Goal: Information Seeking & Learning: Learn about a topic

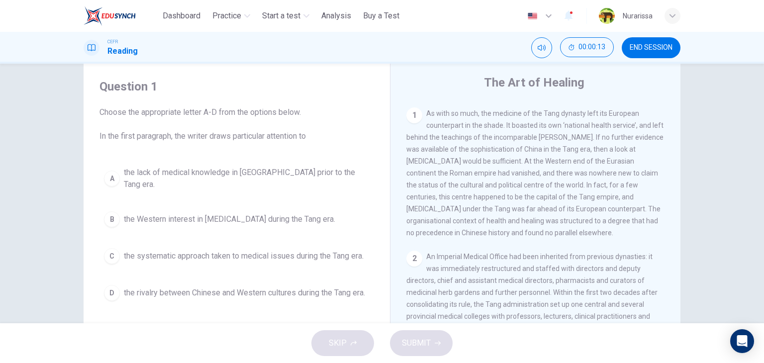
scroll to position [210, 0]
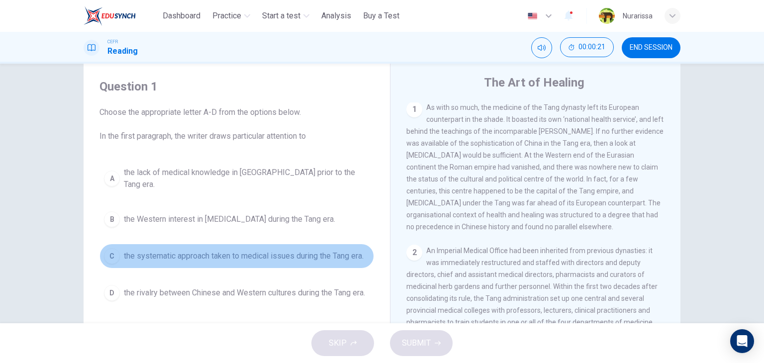
click at [334, 250] on span "the systematic approach taken to medical issues during the Tang era." at bounding box center [244, 256] width 240 height 12
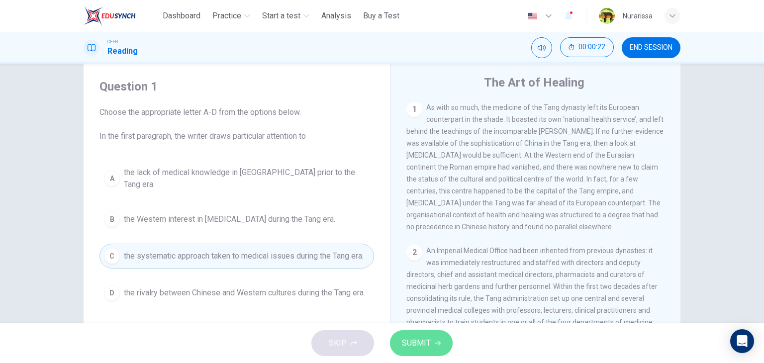
click at [416, 345] on span "SUBMIT" at bounding box center [416, 343] width 29 height 14
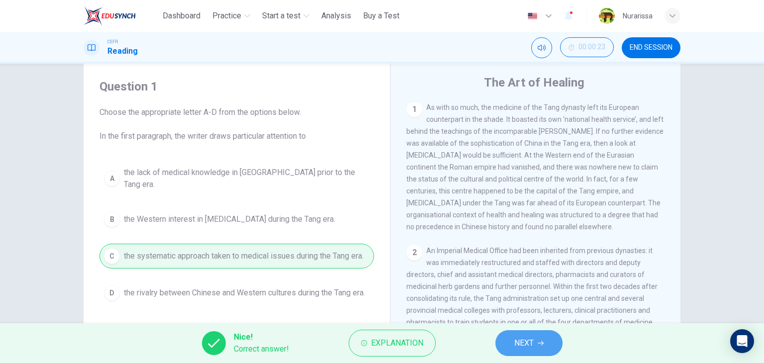
click at [500, 342] on button "NEXT" at bounding box center [528, 343] width 67 height 26
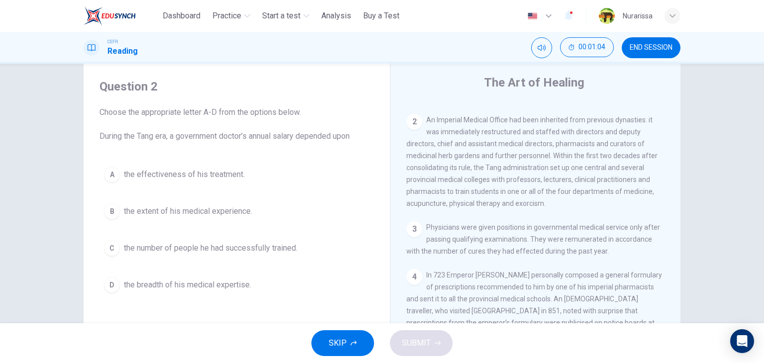
scroll to position [342, 0]
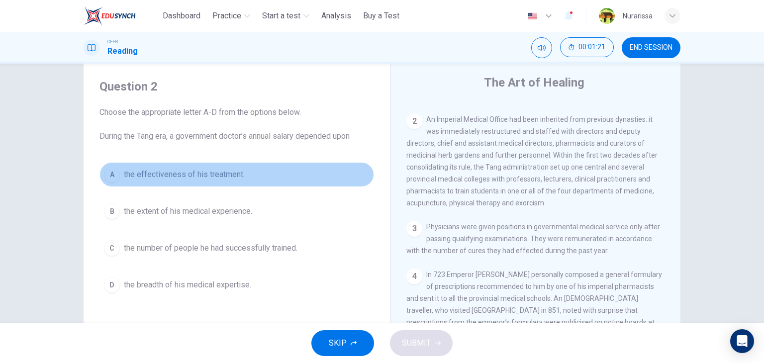
click at [237, 177] on span "the effectiveness of his treatment." at bounding box center [184, 175] width 121 height 12
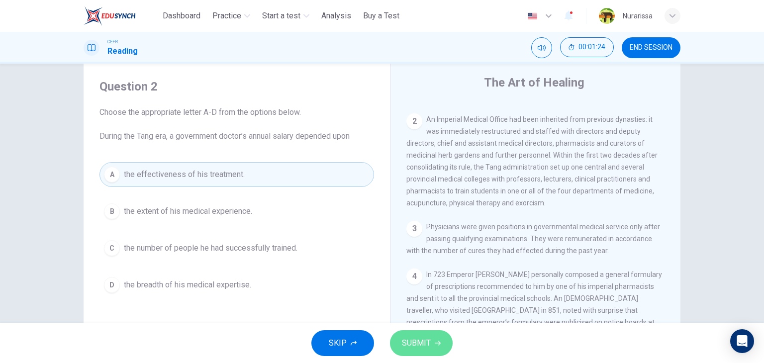
click at [434, 339] on button "SUBMIT" at bounding box center [421, 343] width 63 height 26
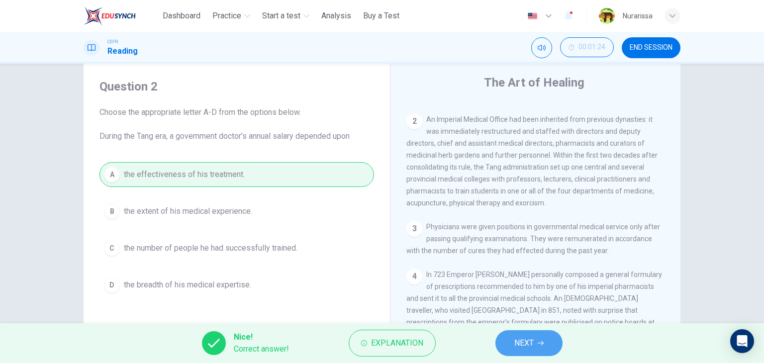
click at [509, 351] on button "NEXT" at bounding box center [528, 343] width 67 height 26
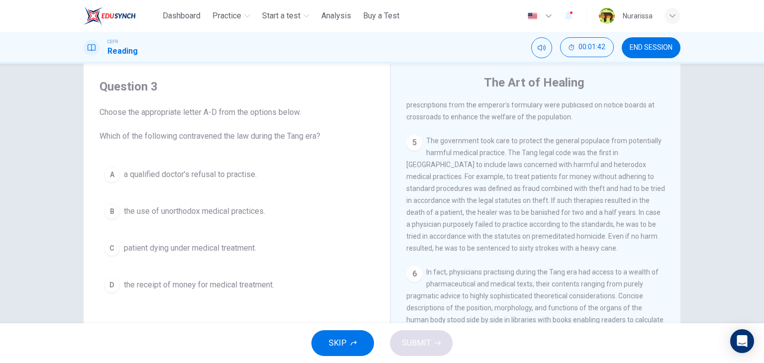
scroll to position [559, 0]
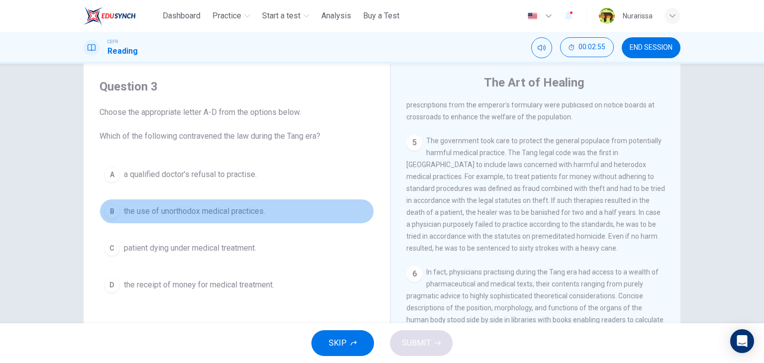
click at [218, 211] on span "the use of unorthodox medical practices." at bounding box center [194, 211] width 141 height 12
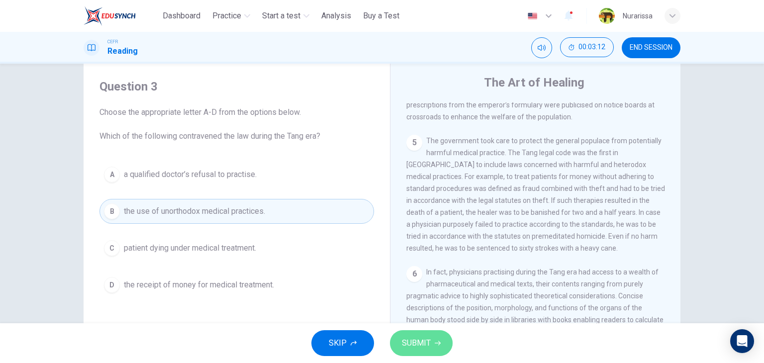
click at [418, 335] on button "SUBMIT" at bounding box center [421, 343] width 63 height 26
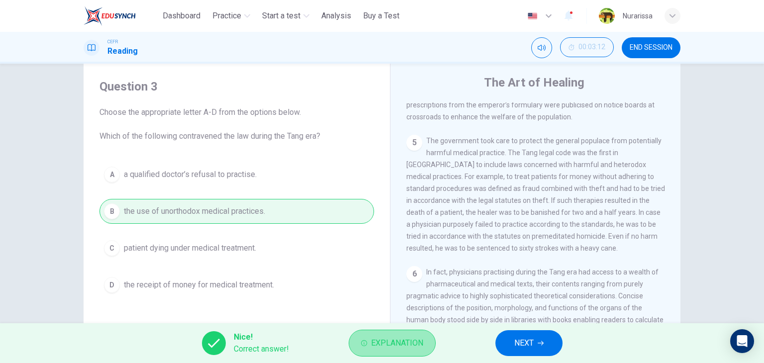
click at [411, 340] on span "Explanation" at bounding box center [397, 343] width 52 height 14
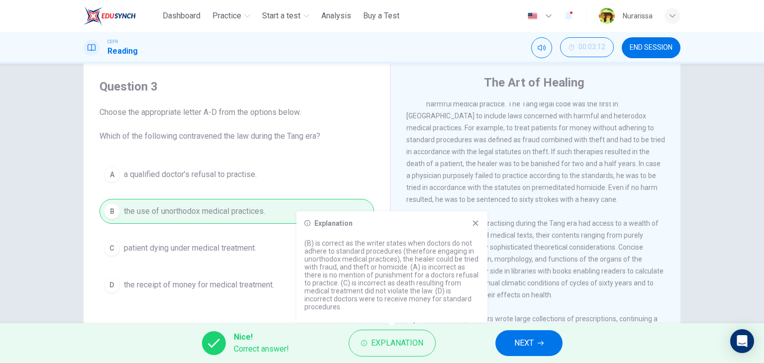
scroll to position [609, 0]
click at [515, 333] on button "NEXT" at bounding box center [528, 343] width 67 height 26
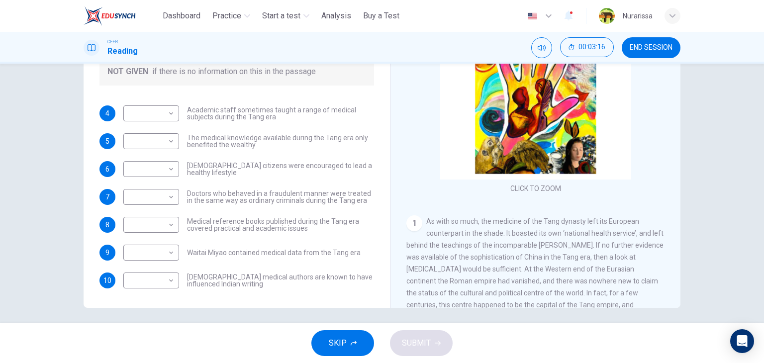
scroll to position [125, 0]
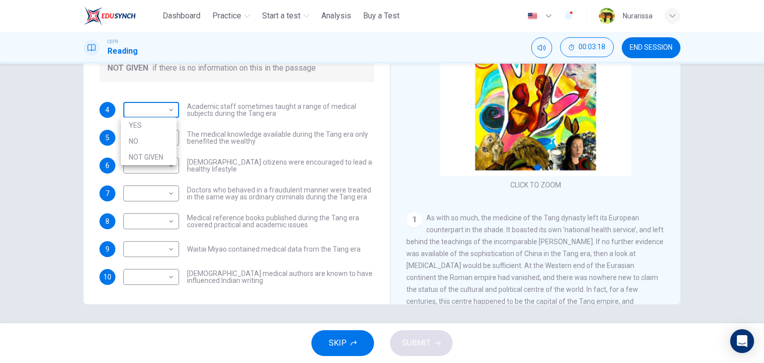
click at [160, 103] on body "This site uses cookies, as explained in our Privacy Policy . If you agree to th…" at bounding box center [382, 181] width 764 height 363
click at [158, 120] on li "YES" at bounding box center [149, 125] width 56 height 16
type input "***"
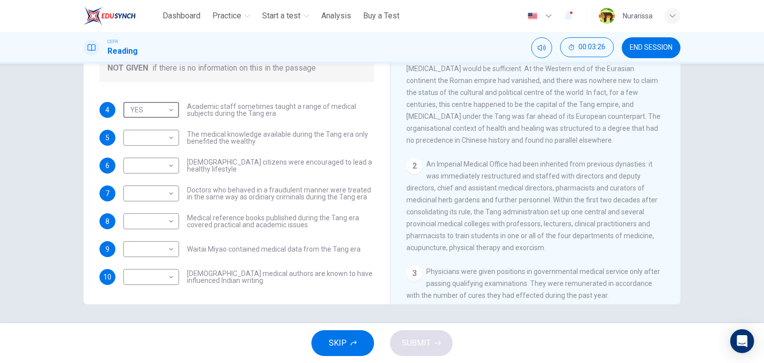
scroll to position [244, 0]
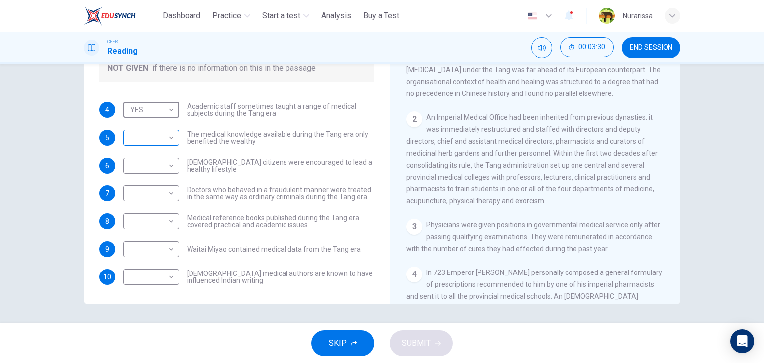
click at [169, 139] on body "This site uses cookies, as explained in our Privacy Policy . If you agree to th…" at bounding box center [382, 181] width 764 height 363
click at [169, 185] on li "NOT GIVEN" at bounding box center [149, 185] width 56 height 16
type input "*********"
click at [166, 170] on body "This site uses cookies, as explained in our Privacy Policy . If you agree to th…" at bounding box center [382, 181] width 764 height 363
click at [160, 205] on li "NOT GIVEN" at bounding box center [149, 213] width 56 height 16
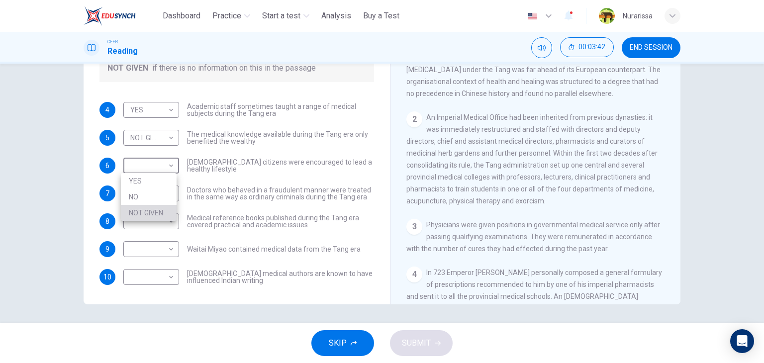
type input "*********"
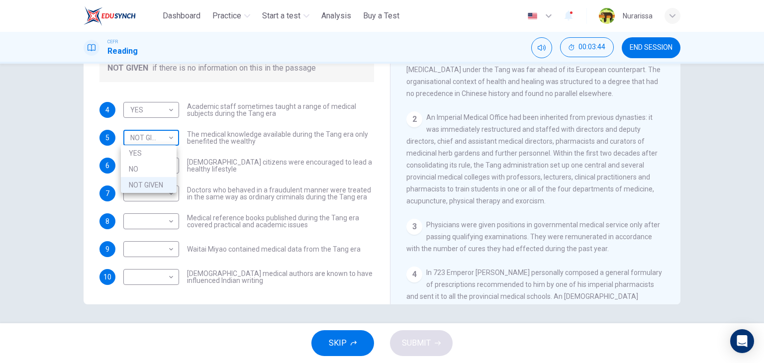
click at [165, 144] on body "This site uses cookies, as explained in our Privacy Policy . If you agree to th…" at bounding box center [382, 181] width 764 height 363
click at [163, 169] on li "NO" at bounding box center [149, 169] width 56 height 16
type input "**"
click at [161, 134] on body "This site uses cookies, as explained in our Privacy Policy . If you agree to th…" at bounding box center [382, 181] width 764 height 363
click at [267, 187] on div at bounding box center [382, 181] width 764 height 363
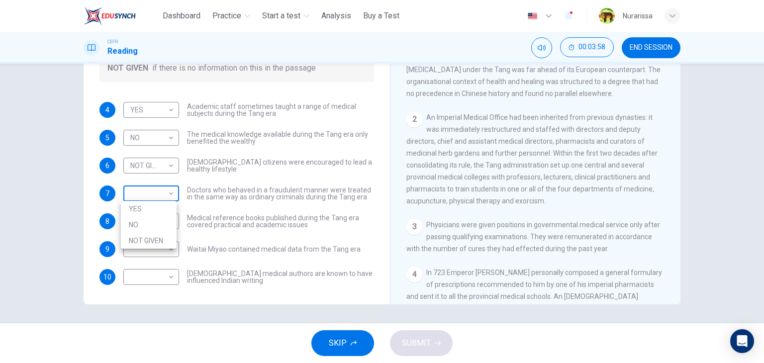
click at [135, 186] on body "This site uses cookies, as explained in our Privacy Policy . If you agree to th…" at bounding box center [382, 181] width 764 height 363
click at [137, 208] on li "YES" at bounding box center [149, 209] width 56 height 16
type input "***"
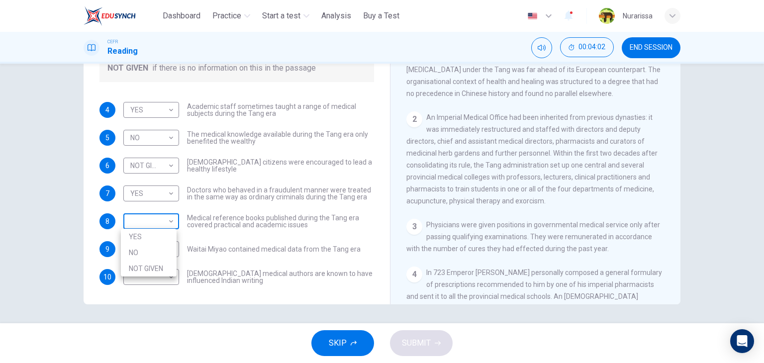
click at [153, 222] on body "This site uses cookies, as explained in our Privacy Policy . If you agree to th…" at bounding box center [382, 181] width 764 height 363
click at [153, 235] on li "YES" at bounding box center [149, 237] width 56 height 16
type input "***"
click at [153, 235] on body "This site uses cookies, as explained in our Privacy Policy . If you agree to th…" at bounding box center [382, 181] width 764 height 363
click at [161, 284] on li "NO" at bounding box center [149, 280] width 56 height 16
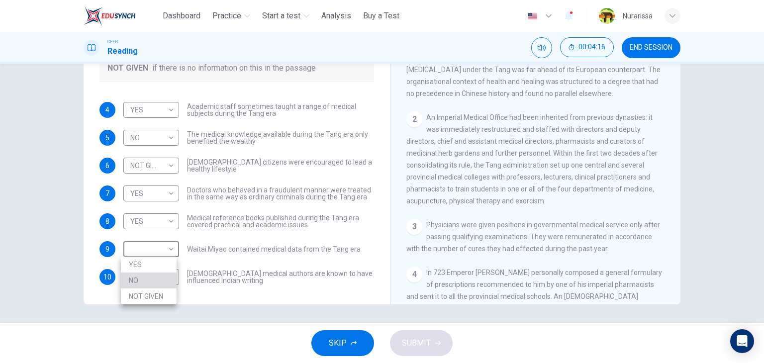
type input "**"
click at [157, 257] on body "This site uses cookies, as explained in our Privacy Policy . If you agree to th…" at bounding box center [382, 181] width 764 height 363
click at [211, 264] on div at bounding box center [382, 181] width 764 height 363
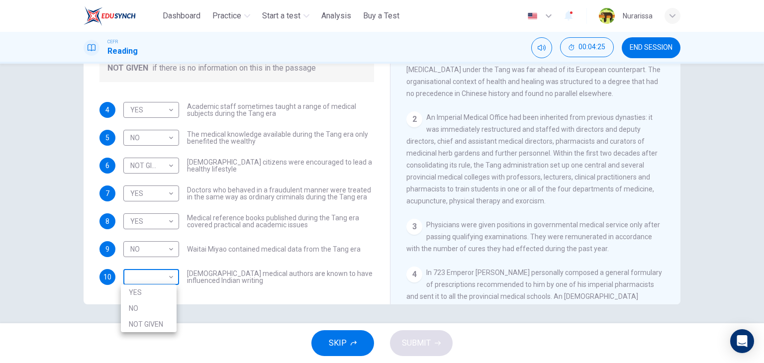
click at [165, 284] on body "This site uses cookies, as explained in our Privacy Policy . If you agree to th…" at bounding box center [382, 181] width 764 height 363
click at [169, 321] on li "NOT GIVEN" at bounding box center [149, 324] width 56 height 16
type input "*********"
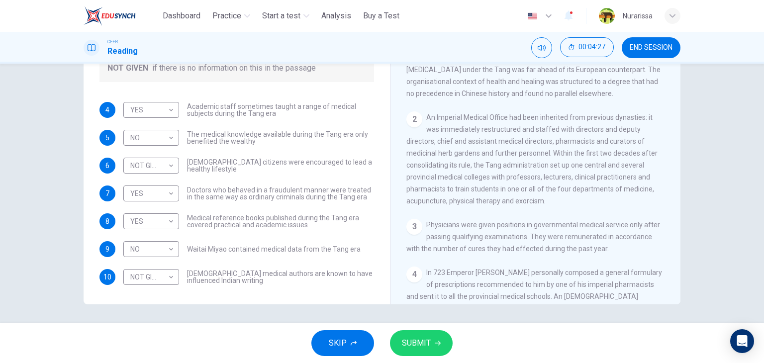
click at [240, 241] on div "NO ** ​ Waitai Miyao contained medical data from the Tang era" at bounding box center [241, 249] width 237 height 16
click at [163, 143] on body "This site uses cookies, as explained in our Privacy Policy . If you agree to th…" at bounding box center [382, 181] width 764 height 363
click at [165, 183] on li "NOT GIVEN" at bounding box center [149, 185] width 56 height 16
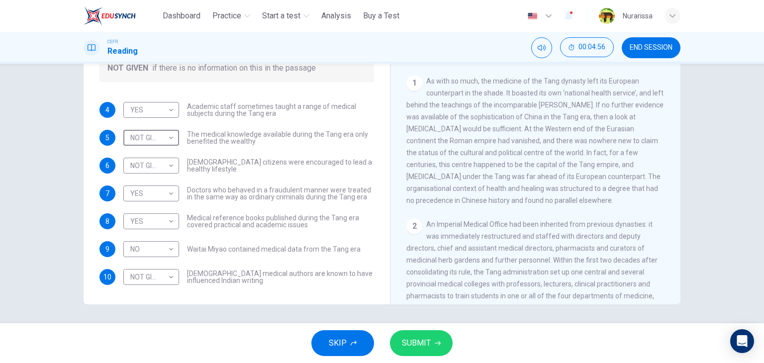
scroll to position [137, 0]
click at [167, 141] on body "This site uses cookies, as explained in our Privacy Policy . If you agree to th…" at bounding box center [382, 181] width 764 height 363
click at [173, 176] on li "NO" at bounding box center [149, 169] width 56 height 16
type input "**"
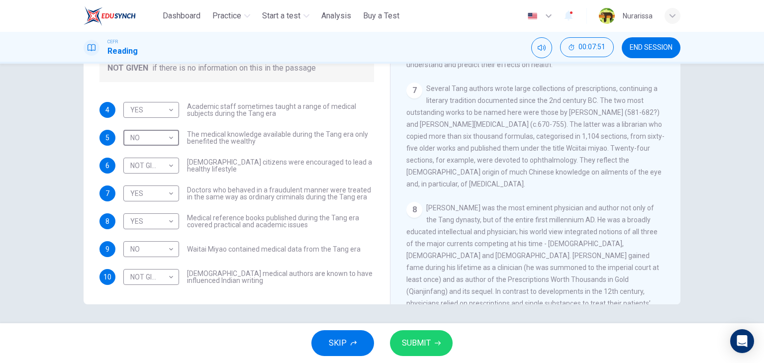
scroll to position [737, 0]
click at [442, 342] on button "SUBMIT" at bounding box center [421, 343] width 63 height 26
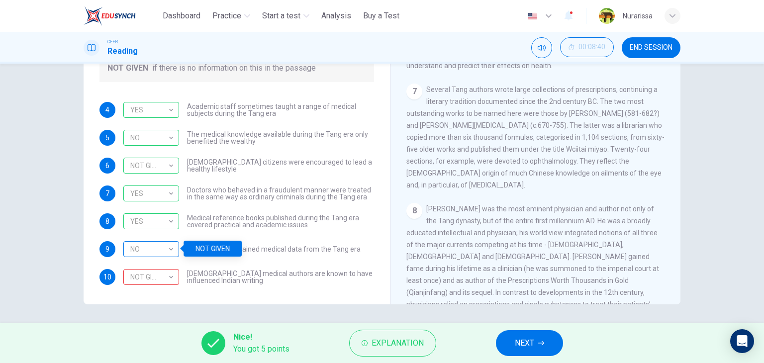
click at [164, 257] on div "NO" at bounding box center [149, 249] width 52 height 28
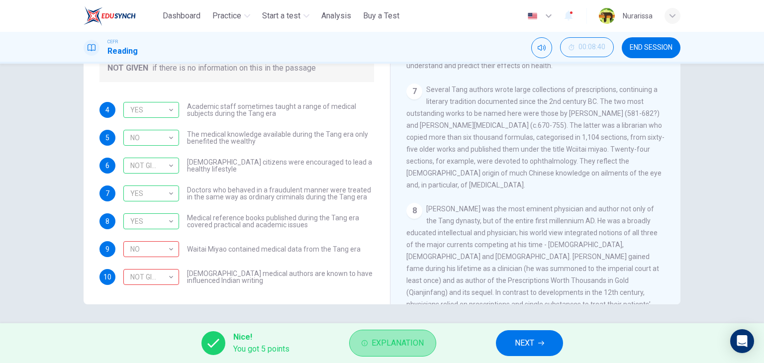
click at [376, 350] on span "Explanation" at bounding box center [397, 343] width 52 height 14
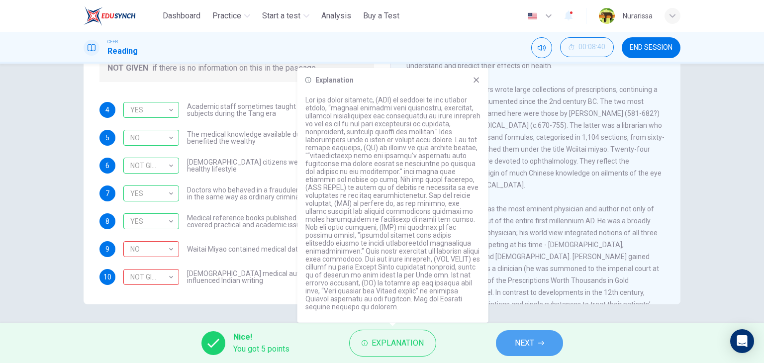
click at [537, 339] on button "NEXT" at bounding box center [529, 343] width 67 height 26
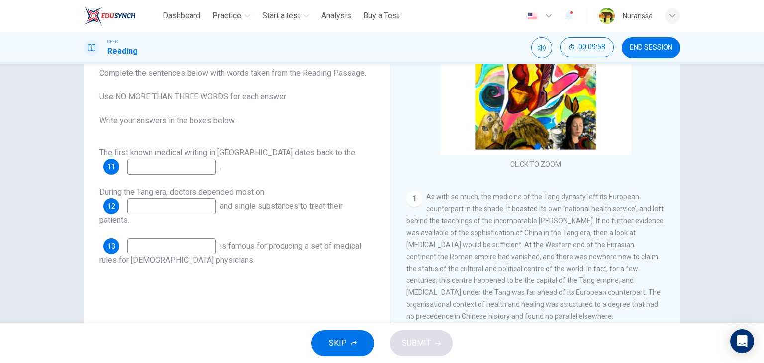
scroll to position [83, 0]
click at [214, 166] on input at bounding box center [171, 167] width 89 height 16
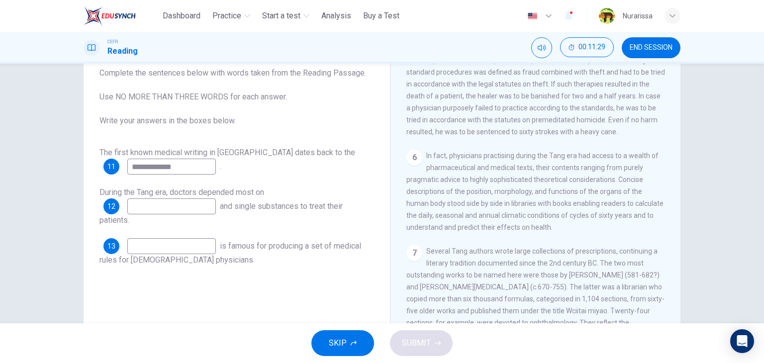
scroll to position [636, 0]
click at [214, 169] on input "**********" at bounding box center [171, 167] width 89 height 16
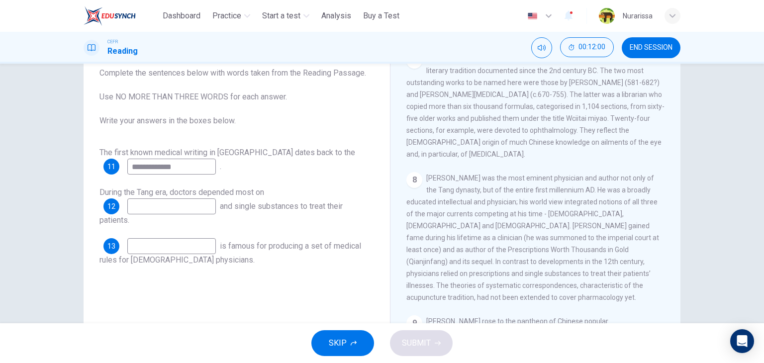
scroll to position [827, 0]
type input "**********"
click at [184, 240] on input at bounding box center [171, 246] width 89 height 16
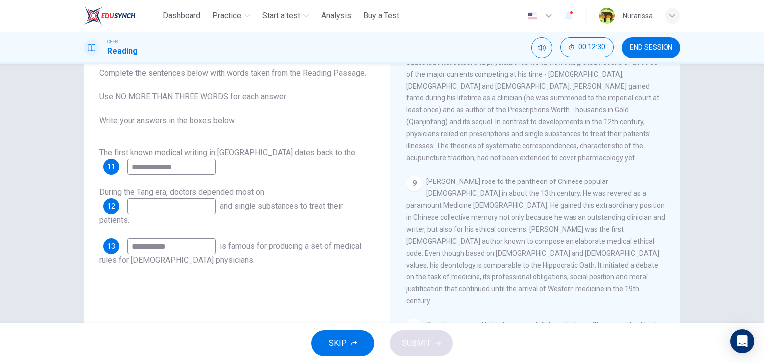
scroll to position [969, 0]
type input "**********"
click at [192, 205] on input at bounding box center [171, 206] width 89 height 16
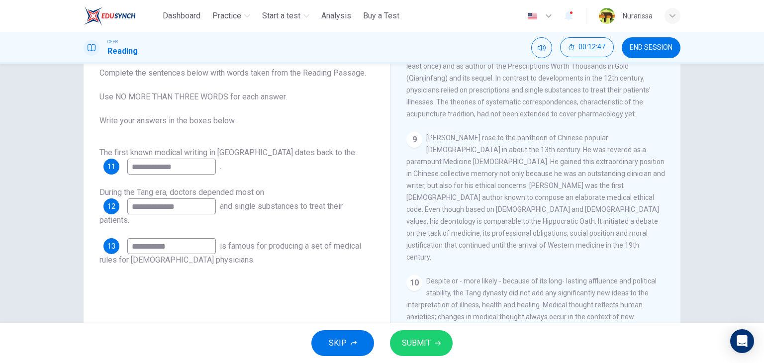
scroll to position [1013, 0]
type input "**********"
click at [490, 207] on span "[PERSON_NAME] rose to the pantheon of Chinese popular [DEMOGRAPHIC_DATA] in abo…" at bounding box center [535, 196] width 259 height 127
click at [529, 276] on span "Despite or - more likely - because of its long- lasting affluence and political…" at bounding box center [534, 316] width 257 height 80
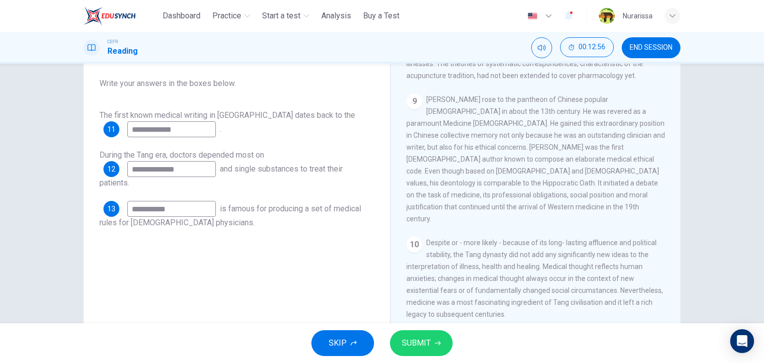
scroll to position [101, 0]
click at [439, 344] on icon "button" at bounding box center [438, 343] width 6 height 6
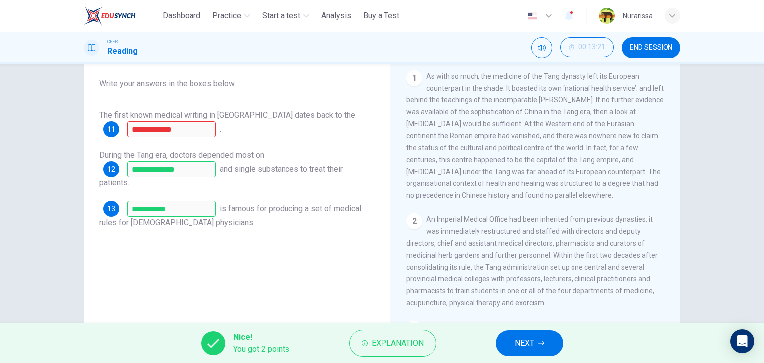
scroll to position [166, 0]
click at [396, 342] on span "Explanation" at bounding box center [397, 343] width 52 height 14
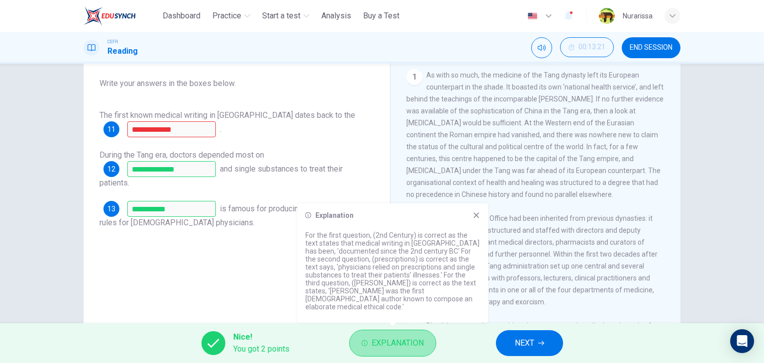
click at [396, 342] on span "Explanation" at bounding box center [397, 343] width 52 height 14
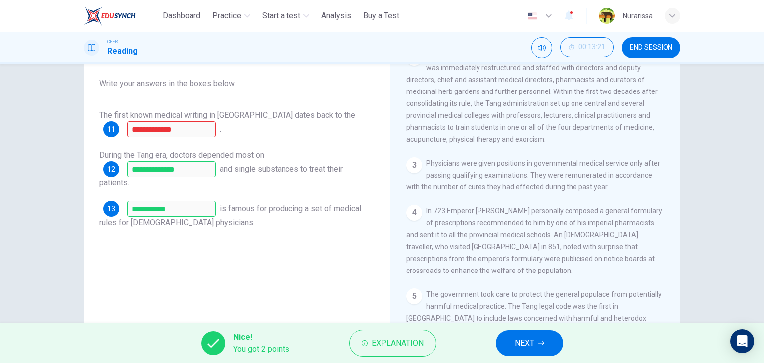
scroll to position [334, 0]
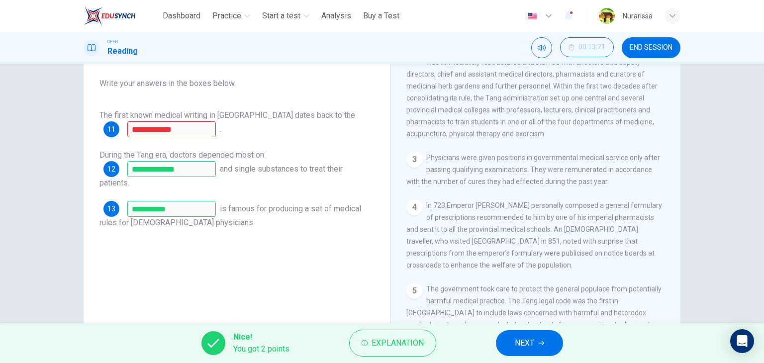
drag, startPoint x: 476, startPoint y: 211, endPoint x: 493, endPoint y: 120, distance: 92.6
click at [493, 120] on div "CLICK TO ZOOM Click to Zoom 1 As with so much, the medicine of the Tang dynasty…" at bounding box center [542, 177] width 272 height 302
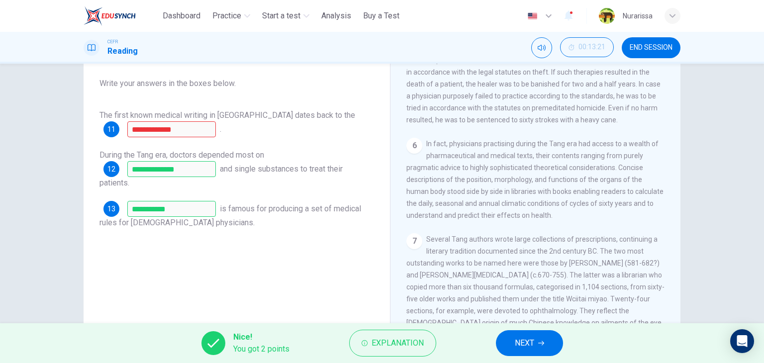
scroll to position [611, 0]
click at [529, 341] on span "NEXT" at bounding box center [524, 343] width 19 height 14
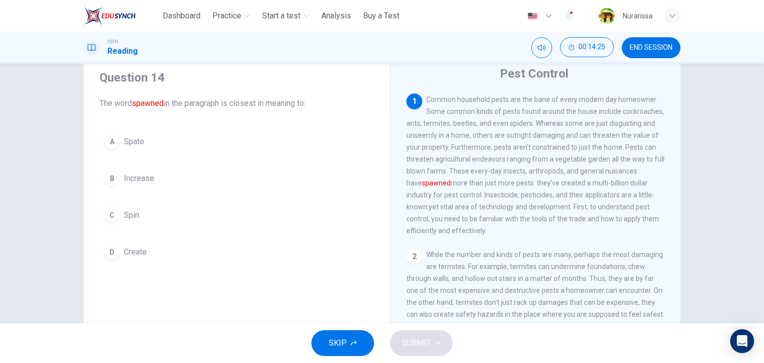
scroll to position [35, 0]
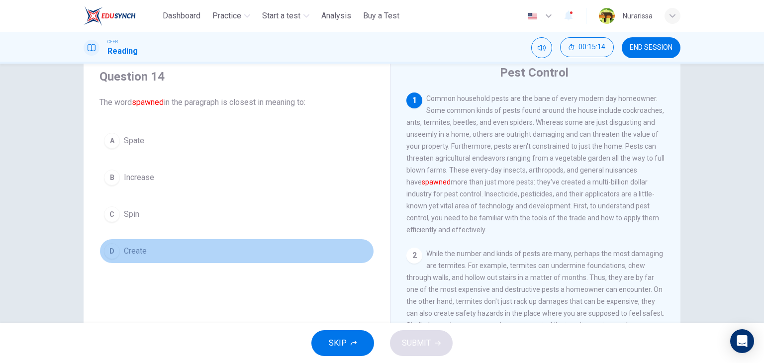
click at [148, 249] on button "D Create" at bounding box center [236, 251] width 274 height 25
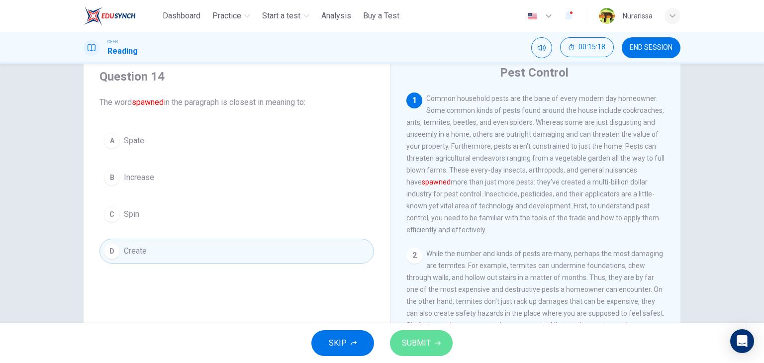
click at [416, 337] on span "SUBMIT" at bounding box center [416, 343] width 29 height 14
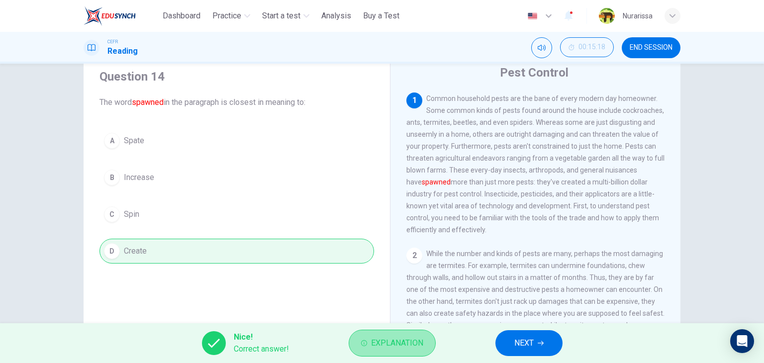
click at [376, 337] on span "Explanation" at bounding box center [397, 343] width 52 height 14
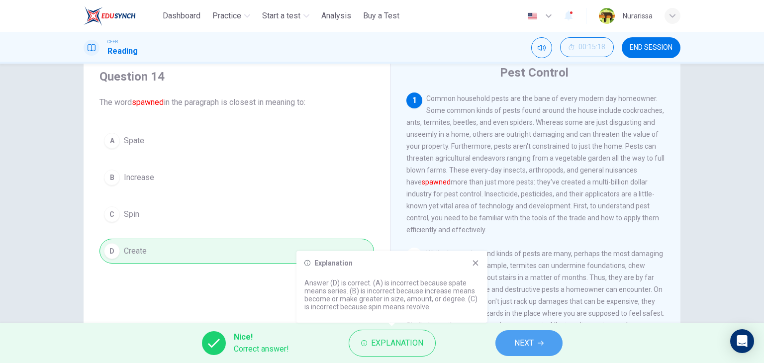
click at [527, 336] on span "NEXT" at bounding box center [523, 343] width 19 height 14
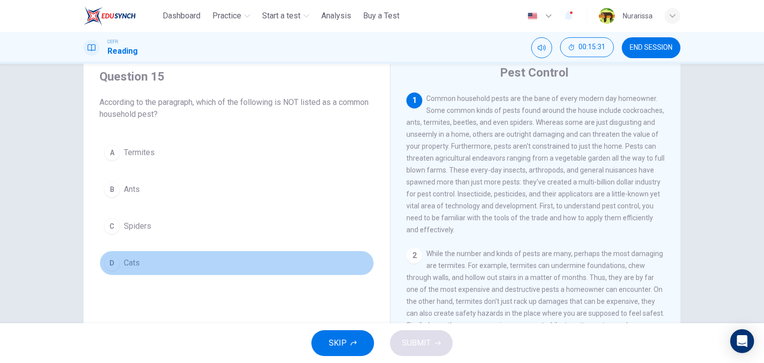
click at [225, 268] on button "D Cats" at bounding box center [236, 263] width 274 height 25
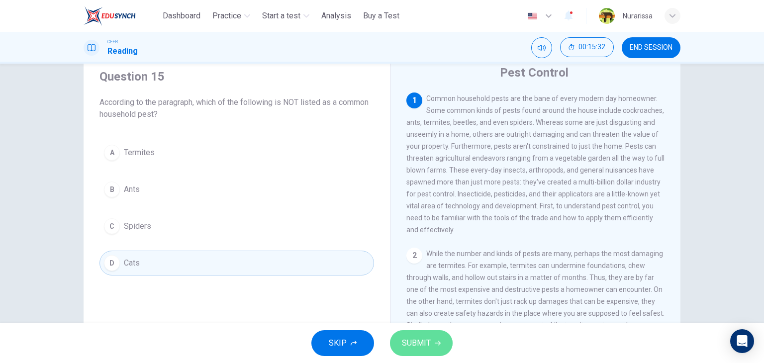
click at [424, 336] on span "SUBMIT" at bounding box center [416, 343] width 29 height 14
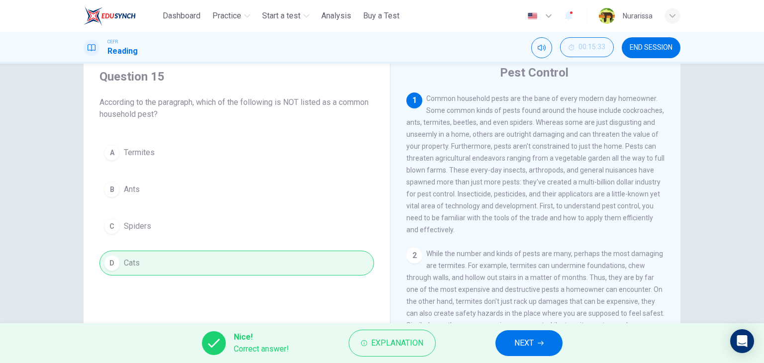
click at [501, 345] on button "NEXT" at bounding box center [528, 343] width 67 height 26
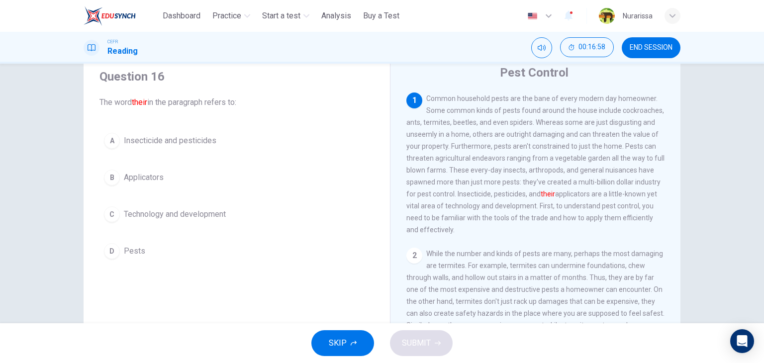
click at [312, 154] on div "A Insecticide and pesticides B Applicators C Technology and development D Pests" at bounding box center [236, 195] width 274 height 135
click at [302, 151] on button "A Insecticide and pesticides" at bounding box center [236, 140] width 274 height 25
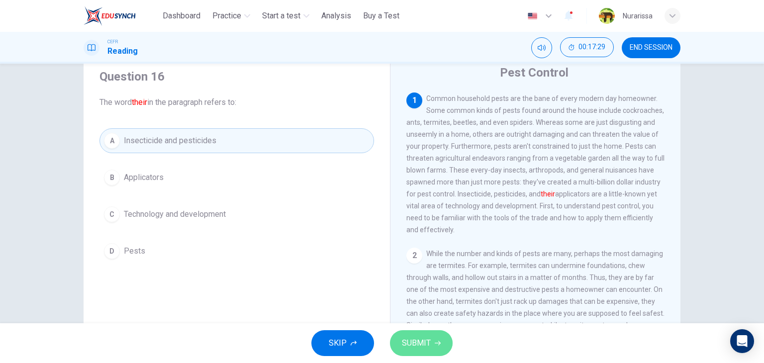
click at [418, 337] on span "SUBMIT" at bounding box center [416, 343] width 29 height 14
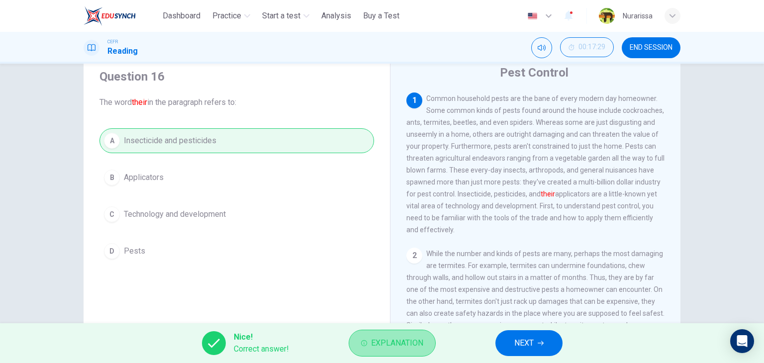
click at [420, 340] on span "Explanation" at bounding box center [397, 343] width 52 height 14
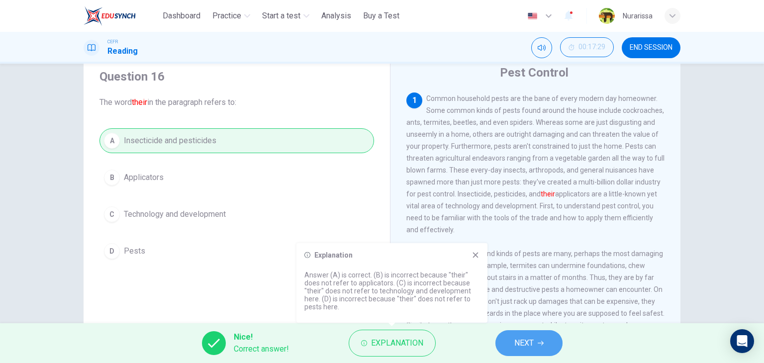
click at [496, 344] on button "NEXT" at bounding box center [528, 343] width 67 height 26
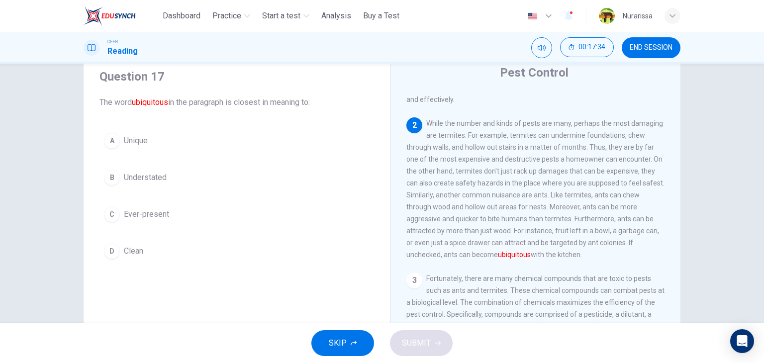
scroll to position [130, 0]
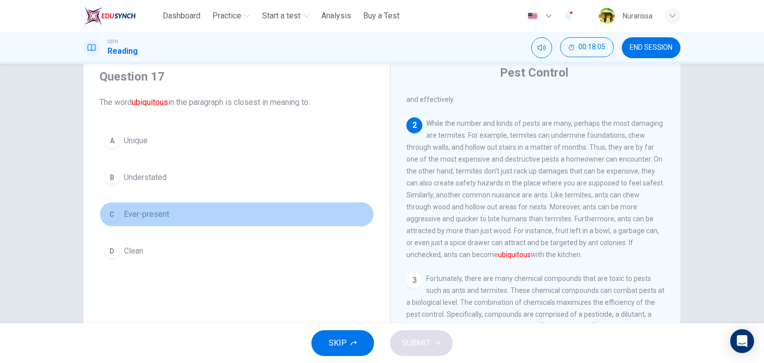
click at [152, 220] on button "C Ever-present" at bounding box center [236, 214] width 274 height 25
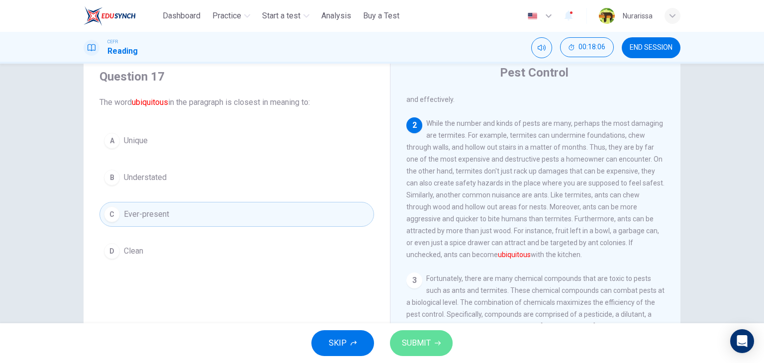
click at [412, 343] on span "SUBMIT" at bounding box center [416, 343] width 29 height 14
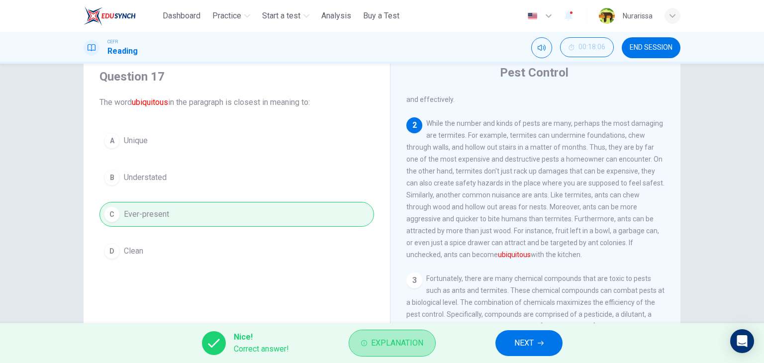
click at [412, 343] on span "Explanation" at bounding box center [397, 343] width 52 height 14
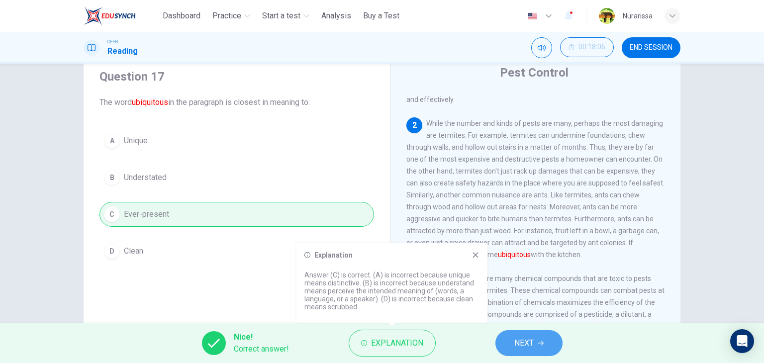
click at [545, 348] on button "NEXT" at bounding box center [528, 343] width 67 height 26
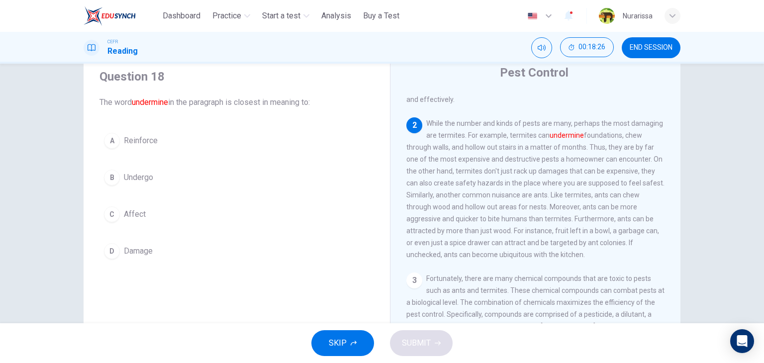
click at [153, 248] on button "D Damage" at bounding box center [236, 251] width 274 height 25
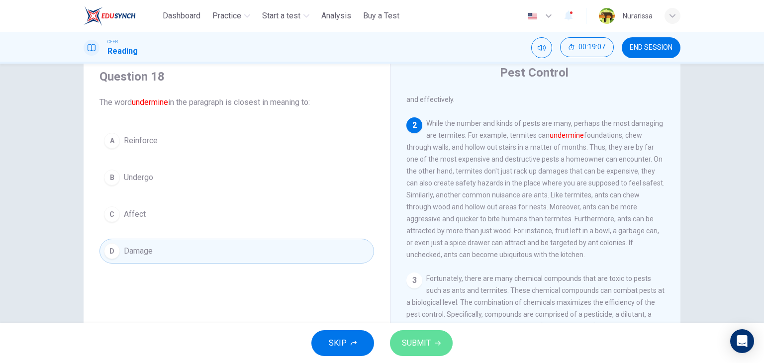
click at [396, 331] on button "SUBMIT" at bounding box center [421, 343] width 63 height 26
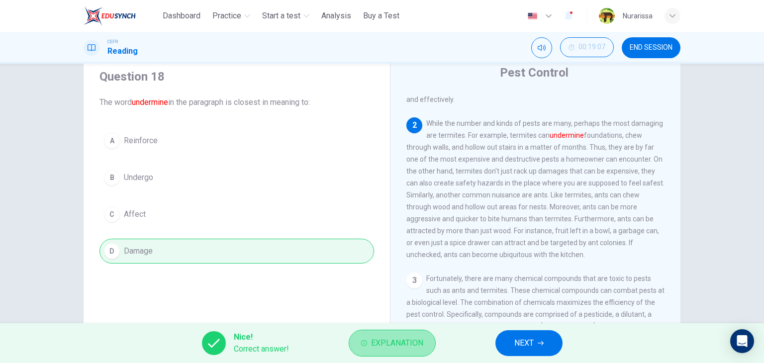
click at [414, 346] on span "Explanation" at bounding box center [397, 343] width 52 height 14
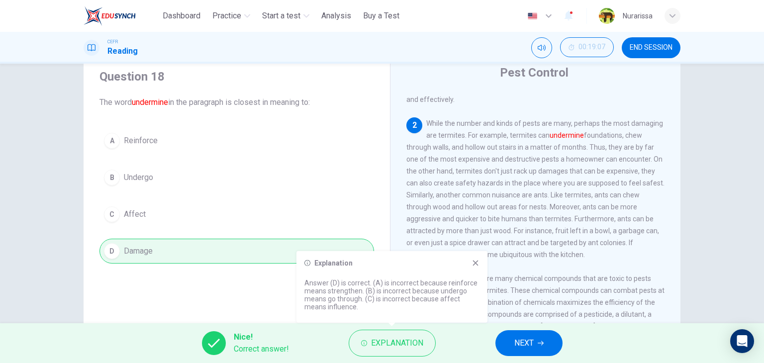
click at [505, 345] on button "NEXT" at bounding box center [528, 343] width 67 height 26
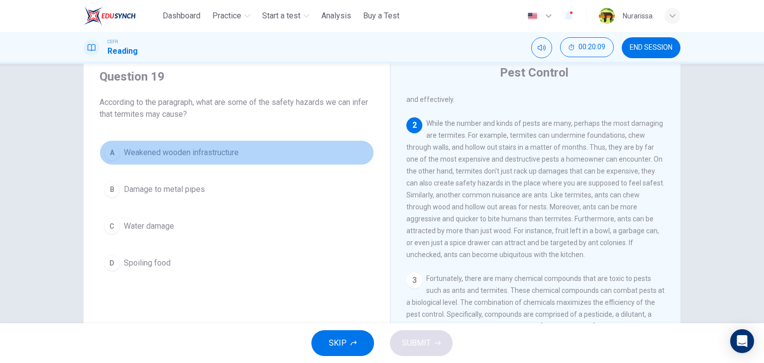
click at [225, 154] on span "Weakened wooden infrastructure" at bounding box center [181, 153] width 115 height 12
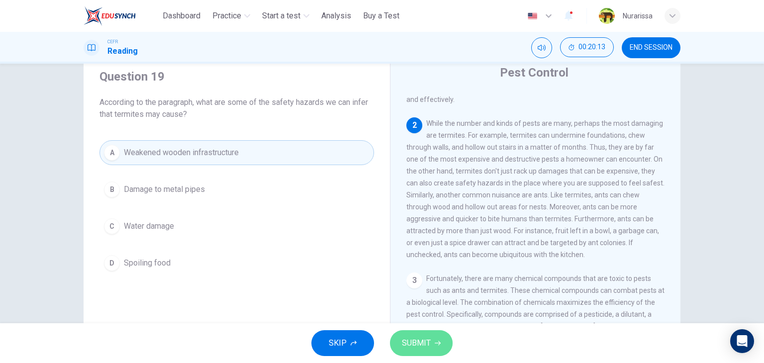
click at [428, 337] on span "SUBMIT" at bounding box center [416, 343] width 29 height 14
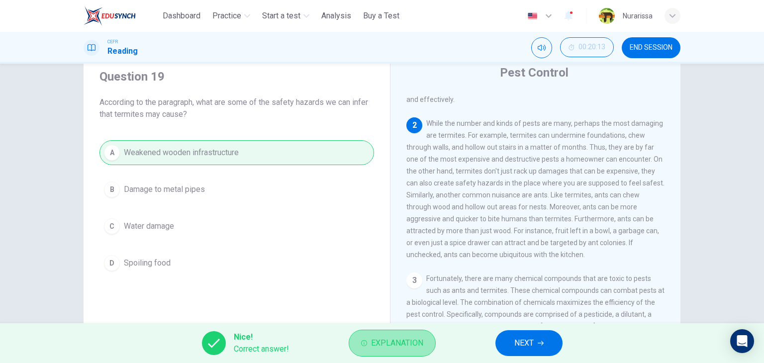
click at [409, 338] on span "Explanation" at bounding box center [397, 343] width 52 height 14
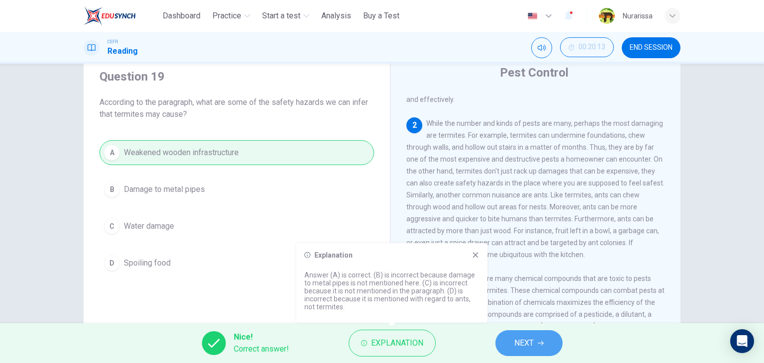
click at [513, 339] on button "NEXT" at bounding box center [528, 343] width 67 height 26
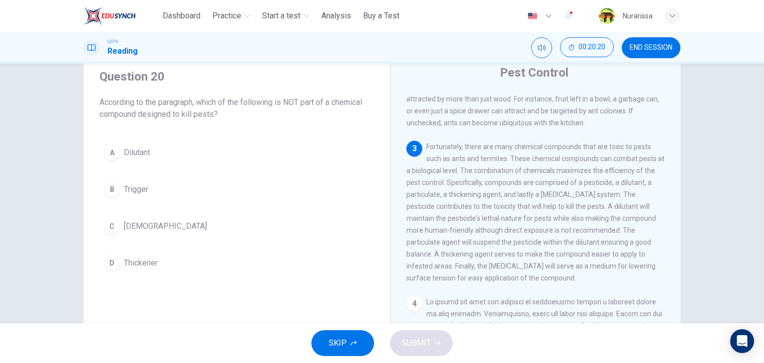
scroll to position [263, 0]
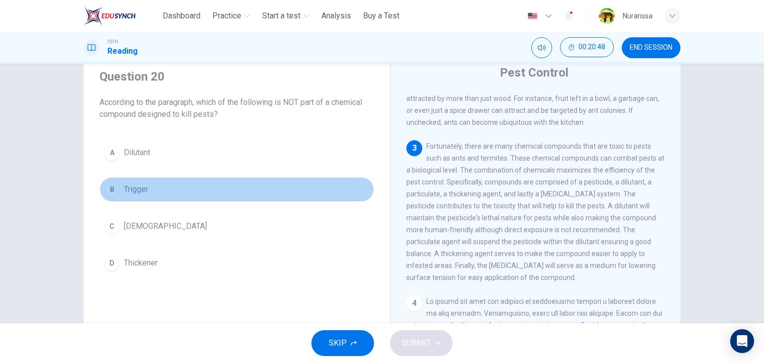
click at [201, 192] on button "B Trigger" at bounding box center [236, 189] width 274 height 25
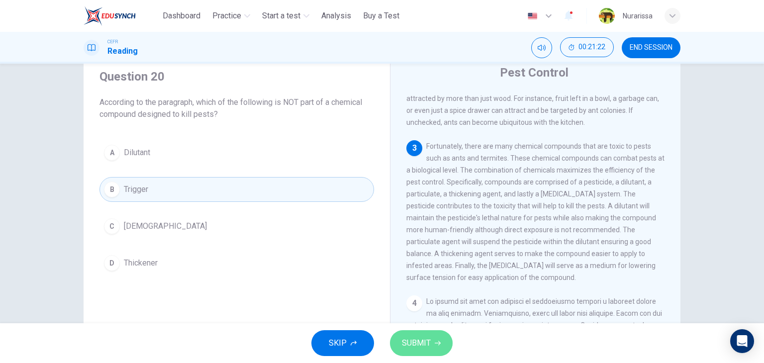
click at [406, 347] on span "SUBMIT" at bounding box center [416, 343] width 29 height 14
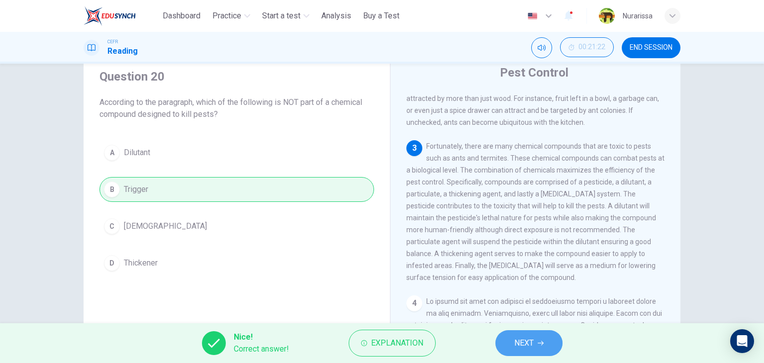
click at [507, 348] on button "NEXT" at bounding box center [528, 343] width 67 height 26
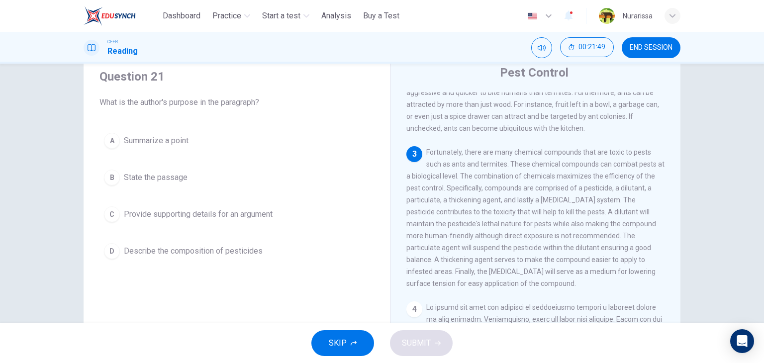
scroll to position [250, 0]
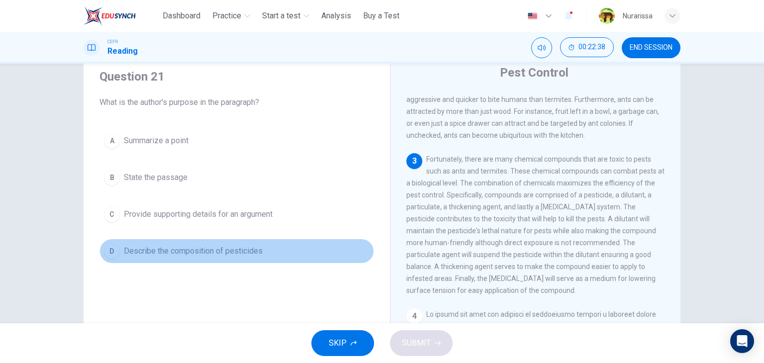
click at [237, 253] on span "Describe the composition of pesticides" at bounding box center [193, 251] width 139 height 12
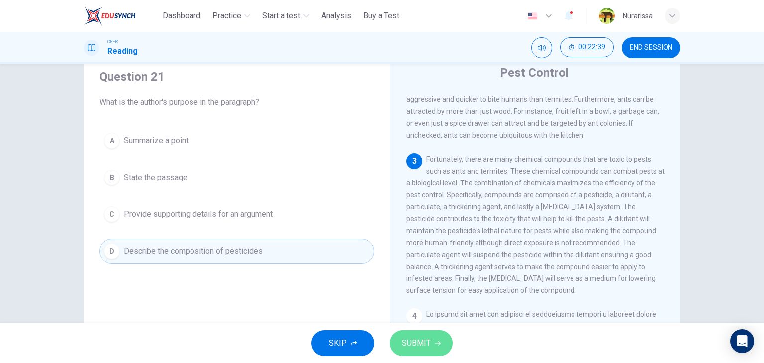
click at [420, 341] on span "SUBMIT" at bounding box center [416, 343] width 29 height 14
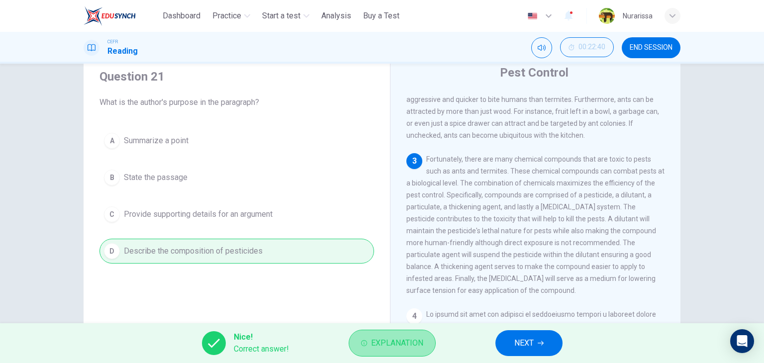
click at [392, 355] on button "Explanation" at bounding box center [392, 343] width 87 height 27
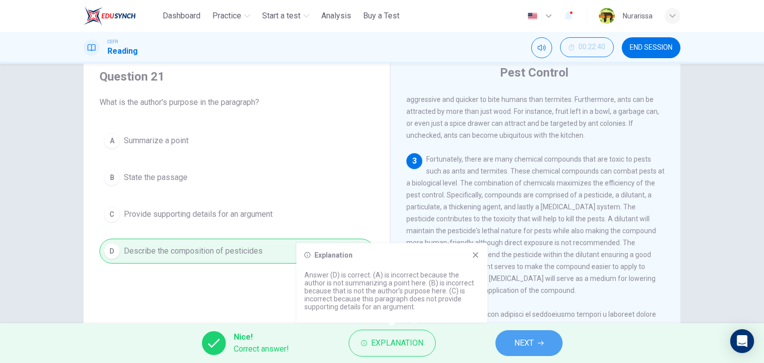
click at [512, 344] on button "NEXT" at bounding box center [528, 343] width 67 height 26
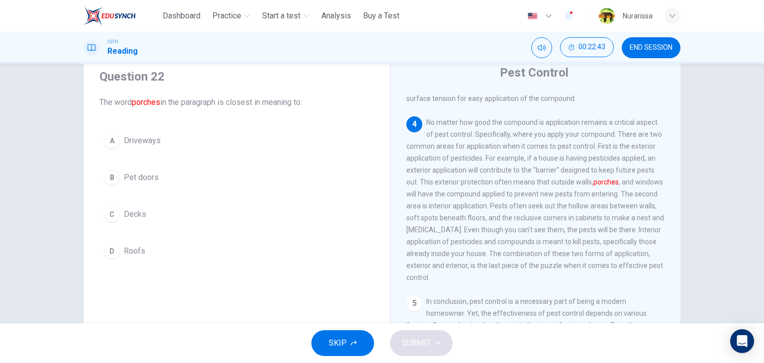
scroll to position [442, 0]
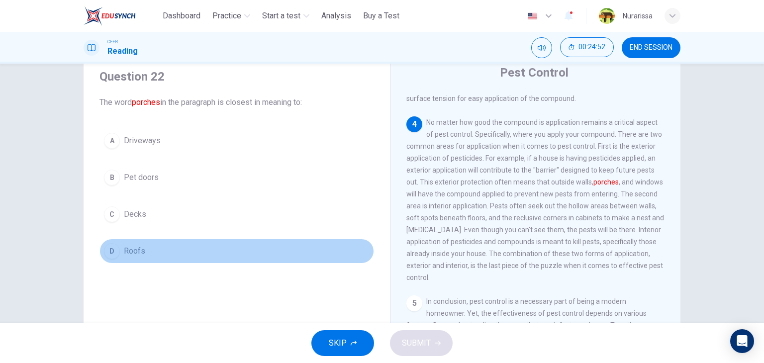
click at [159, 246] on button "D Roofs" at bounding box center [236, 251] width 274 height 25
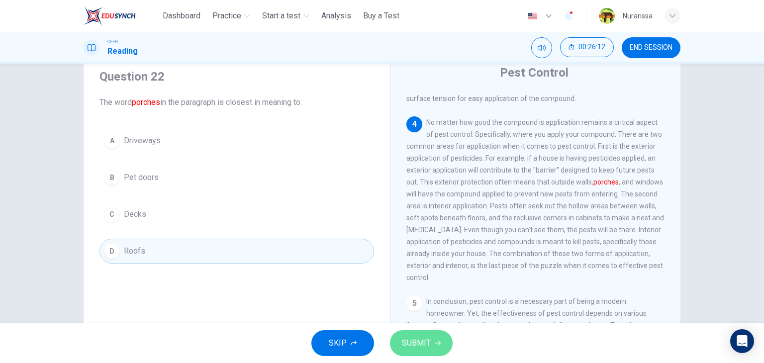
click at [404, 353] on button "SUBMIT" at bounding box center [421, 343] width 63 height 26
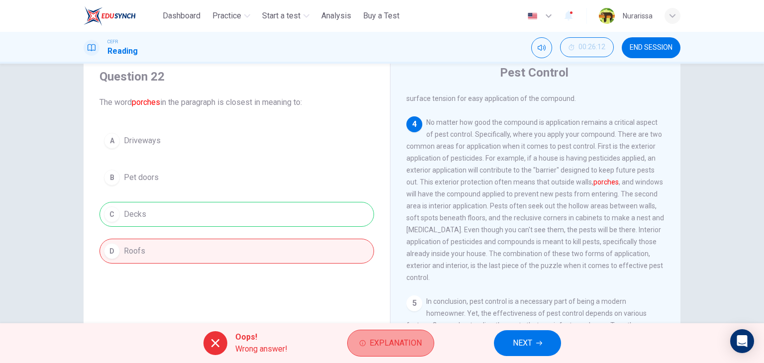
click at [362, 349] on button "Explanation" at bounding box center [390, 343] width 87 height 27
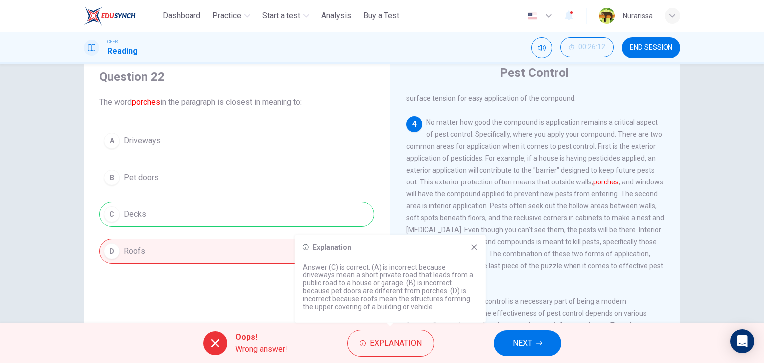
click at [351, 174] on div "A Driveways B Pet doors C Decks D Roofs" at bounding box center [236, 195] width 274 height 135
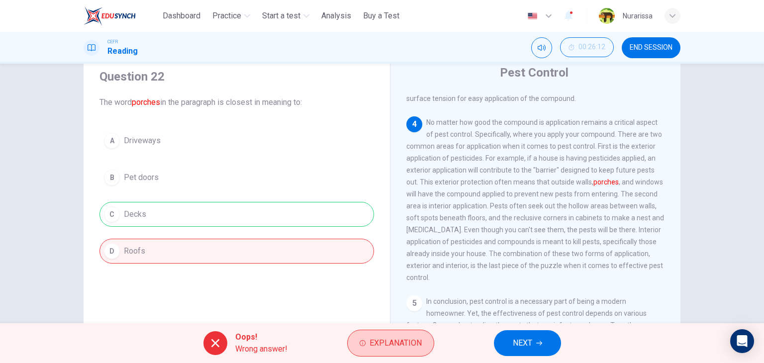
click at [410, 347] on span "Explanation" at bounding box center [395, 343] width 52 height 14
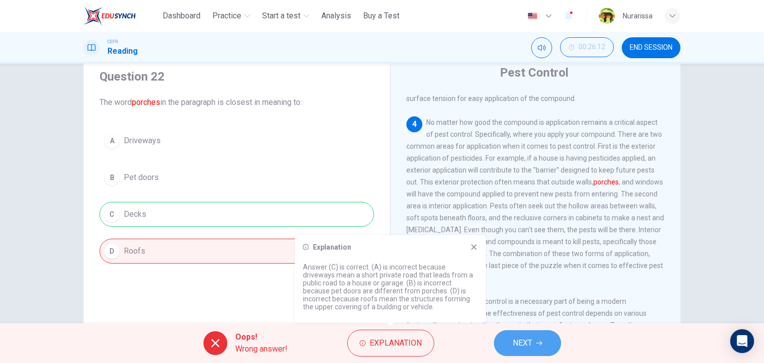
click at [523, 340] on span "NEXT" at bounding box center [522, 343] width 19 height 14
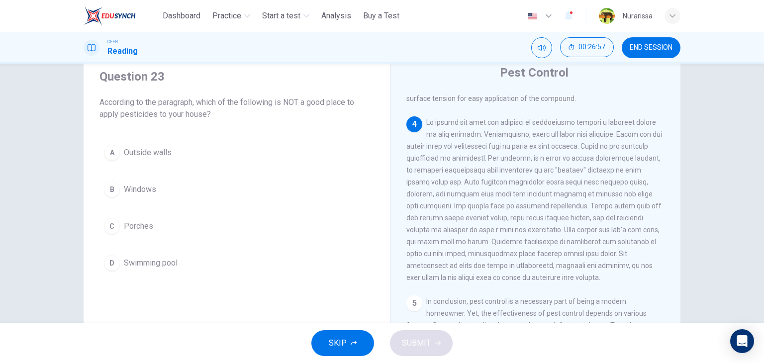
click at [247, 260] on button "D Swimming pool" at bounding box center [236, 263] width 274 height 25
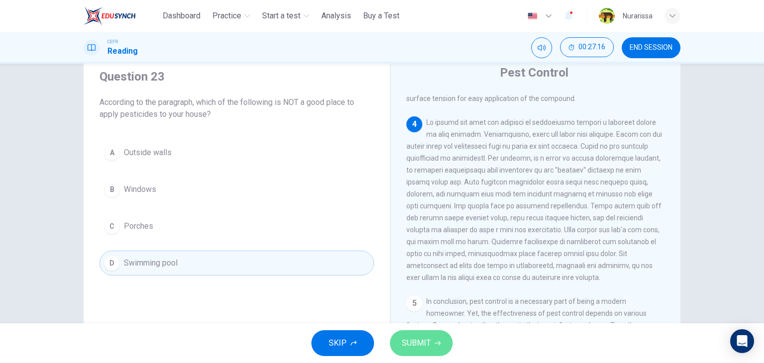
click at [423, 337] on span "SUBMIT" at bounding box center [416, 343] width 29 height 14
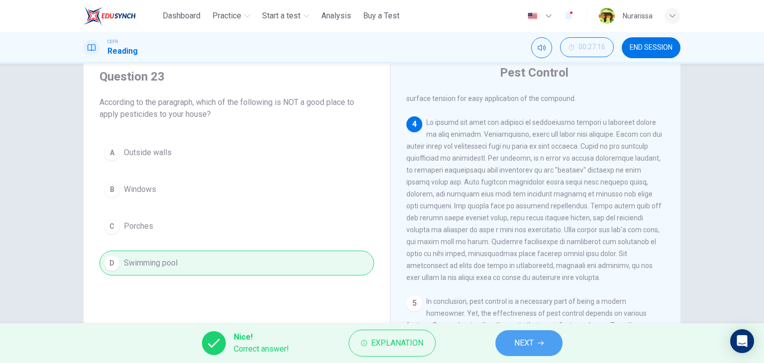
click at [541, 339] on button "NEXT" at bounding box center [528, 343] width 67 height 26
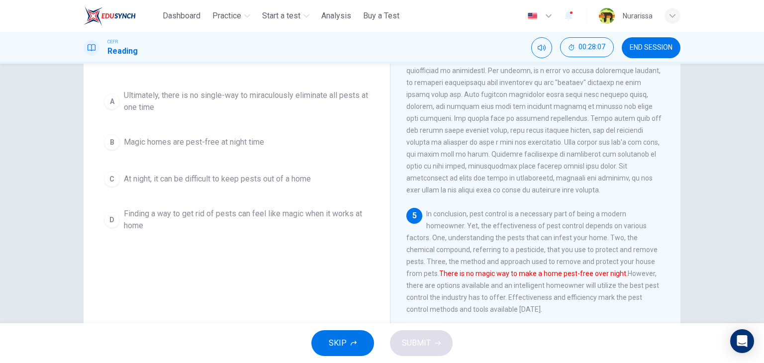
scroll to position [101, 0]
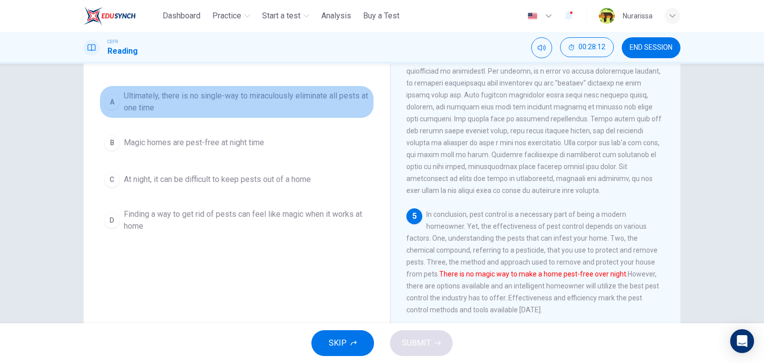
click at [252, 114] on span "Ultimately, there is no single-way to miraculously eliminate all pests at one t…" at bounding box center [247, 102] width 246 height 24
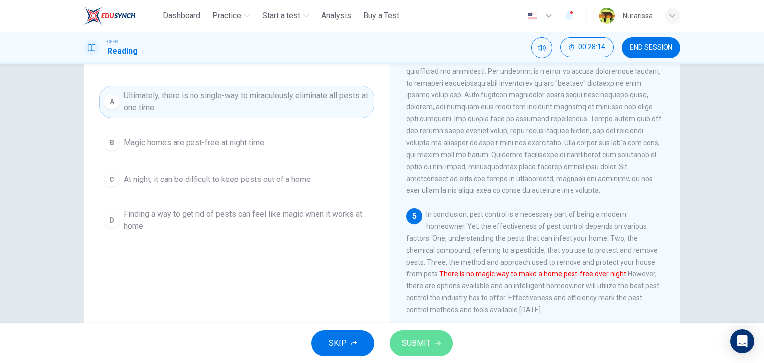
click at [431, 337] on button "SUBMIT" at bounding box center [421, 343] width 63 height 26
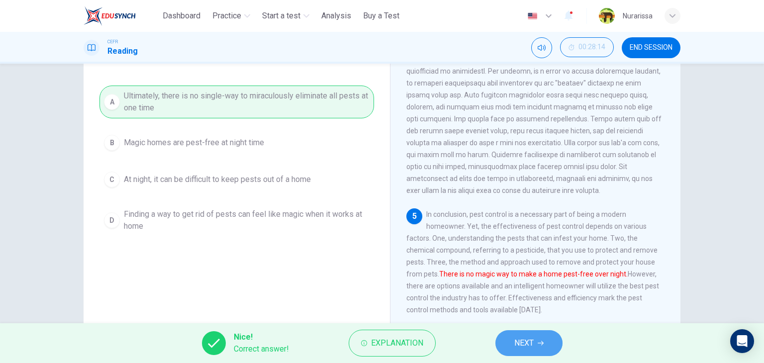
click at [502, 346] on button "NEXT" at bounding box center [528, 343] width 67 height 26
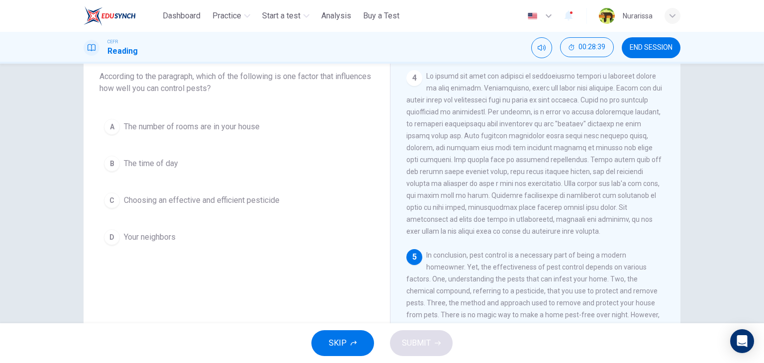
scroll to position [61, 0]
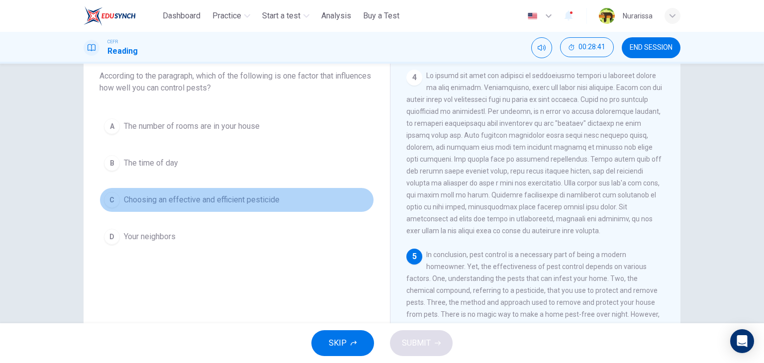
click at [207, 201] on span "Choosing an effective and efficient pesticide" at bounding box center [202, 200] width 156 height 12
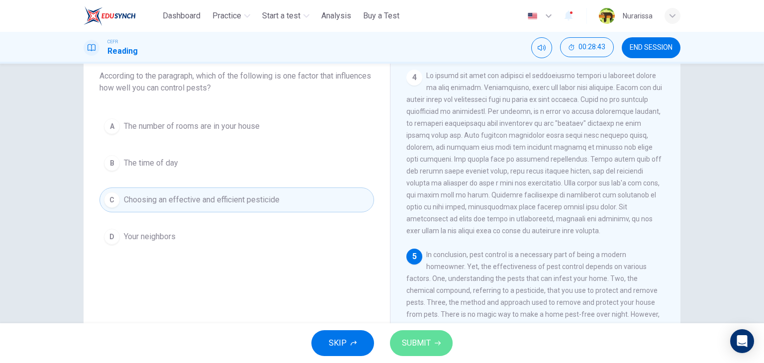
click at [415, 335] on button "SUBMIT" at bounding box center [421, 343] width 63 height 26
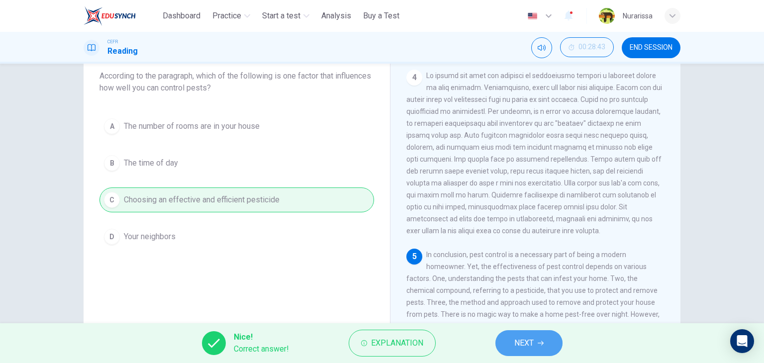
click at [531, 333] on button "NEXT" at bounding box center [528, 343] width 67 height 26
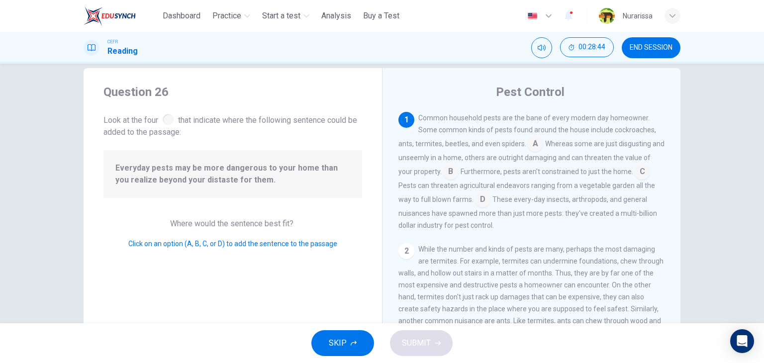
scroll to position [15, 0]
click at [480, 203] on input at bounding box center [482, 201] width 16 height 16
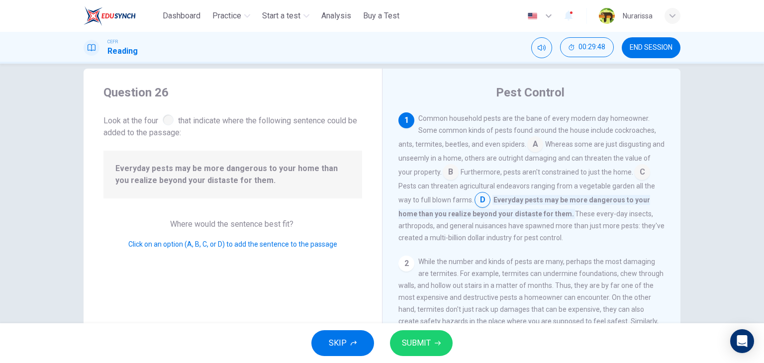
click at [529, 148] on input at bounding box center [535, 145] width 16 height 16
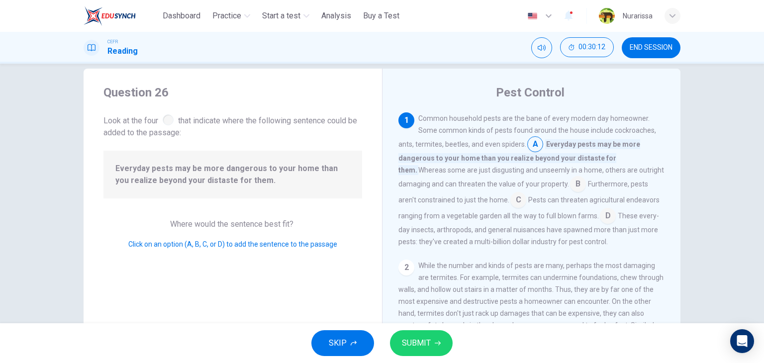
click at [570, 186] on input at bounding box center [578, 185] width 16 height 16
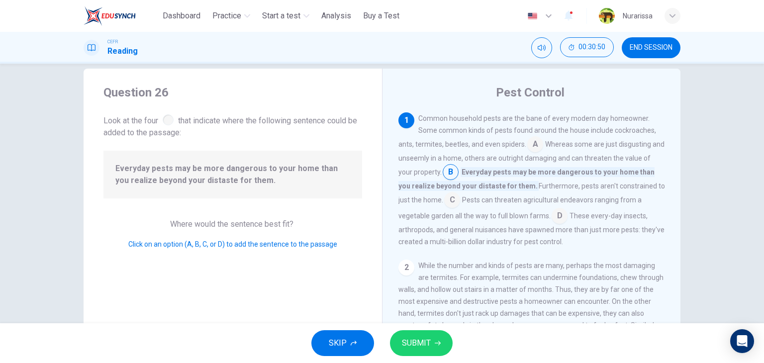
click at [551, 214] on input at bounding box center [559, 217] width 16 height 16
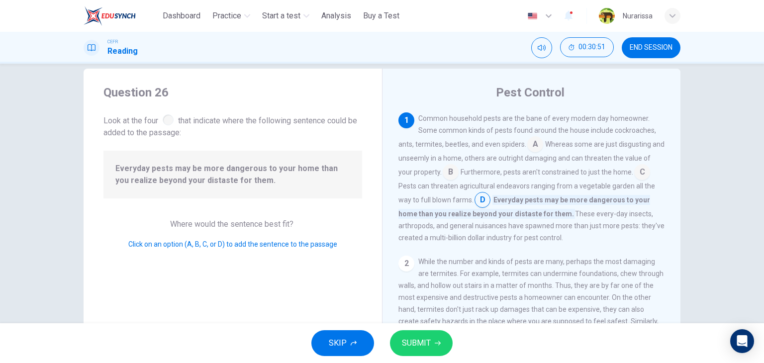
click at [595, 236] on div "Common household pests are the bane of every modern day homeowner. Some common …" at bounding box center [531, 177] width 267 height 131
click at [430, 342] on span "SUBMIT" at bounding box center [416, 343] width 29 height 14
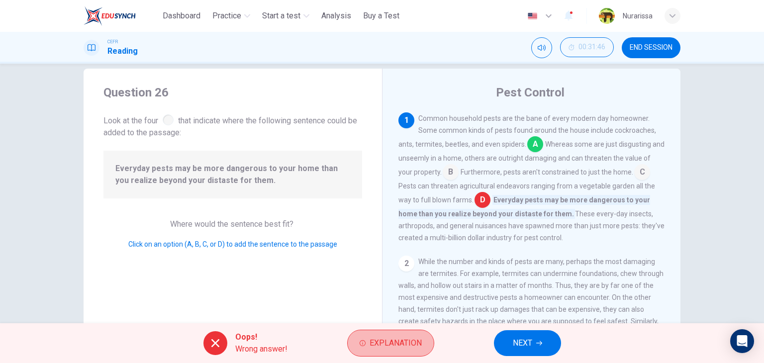
click at [430, 342] on button "Explanation" at bounding box center [390, 343] width 87 height 27
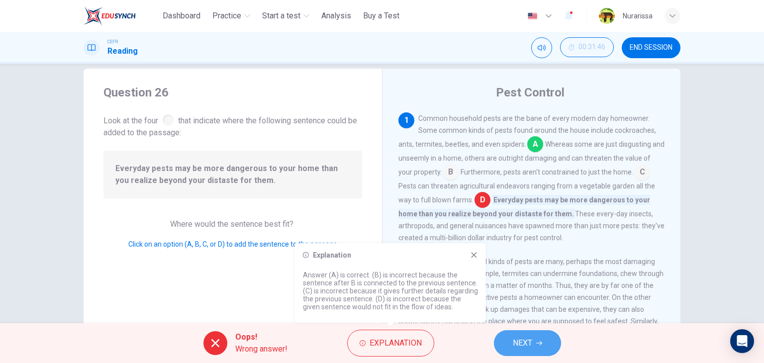
click at [500, 349] on button "NEXT" at bounding box center [527, 343] width 67 height 26
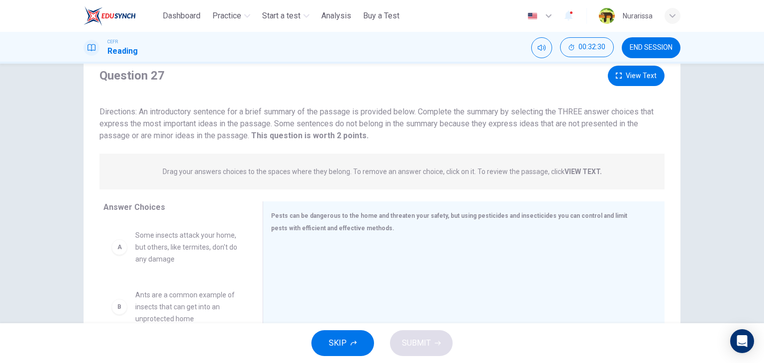
scroll to position [34, 0]
click at [639, 74] on button "View Text" at bounding box center [636, 76] width 57 height 20
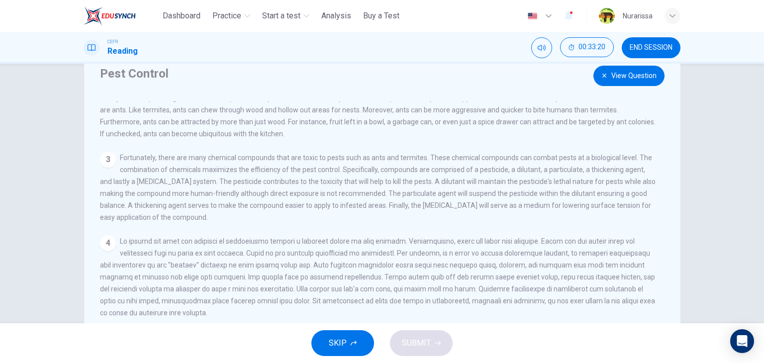
scroll to position [131, 0]
click at [618, 80] on button "View Question" at bounding box center [628, 76] width 71 height 20
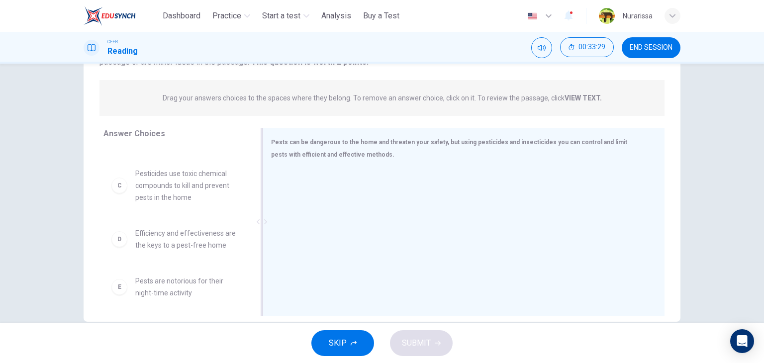
scroll to position [98, 0]
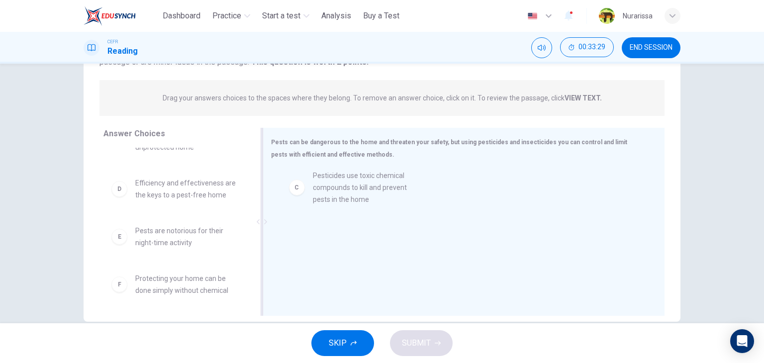
drag, startPoint x: 175, startPoint y: 187, endPoint x: 372, endPoint y: 188, distance: 196.9
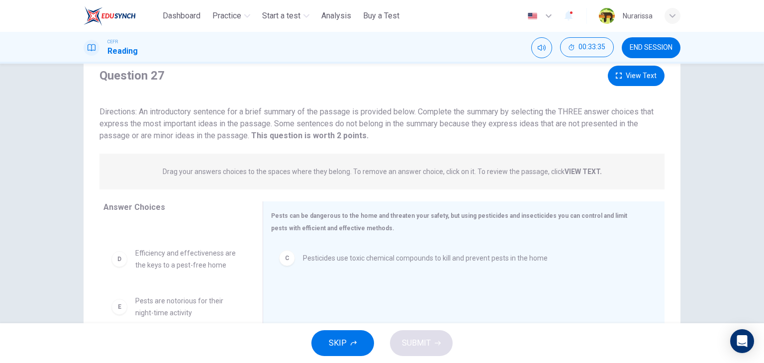
scroll to position [32, 0]
click at [642, 77] on button "View Text" at bounding box center [636, 78] width 57 height 20
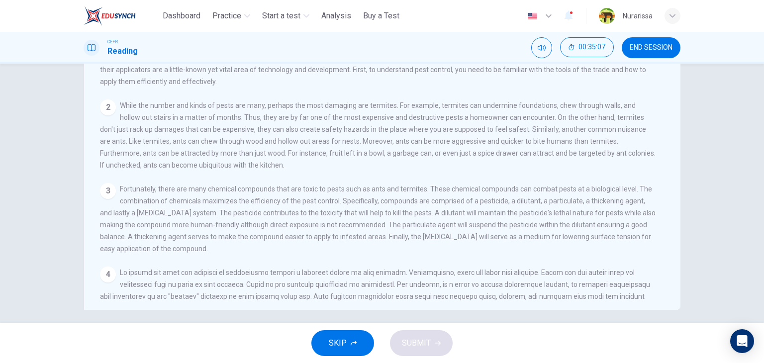
scroll to position [0, 0]
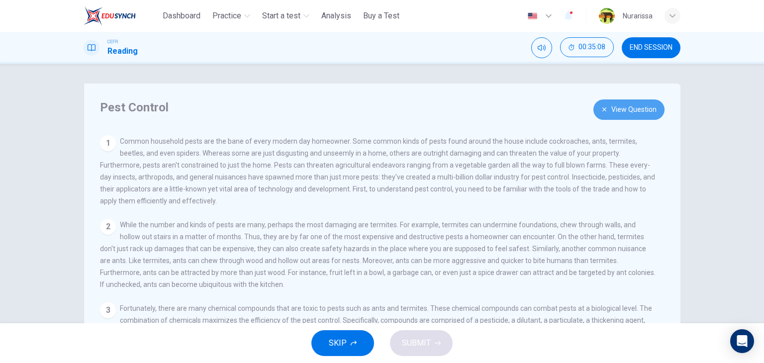
click at [629, 118] on button "View Question" at bounding box center [628, 109] width 71 height 20
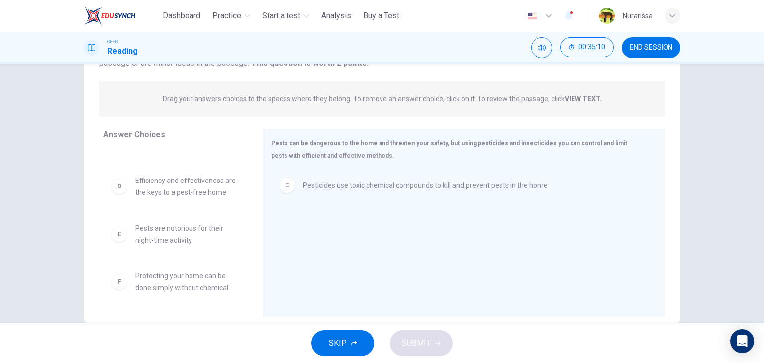
scroll to position [107, 0]
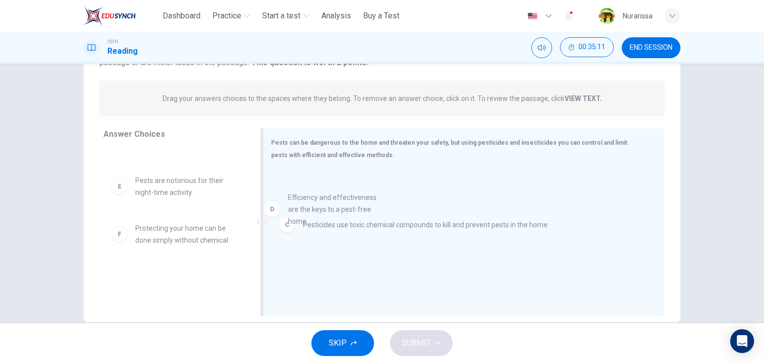
drag, startPoint x: 215, startPoint y: 189, endPoint x: 389, endPoint y: 219, distance: 177.2
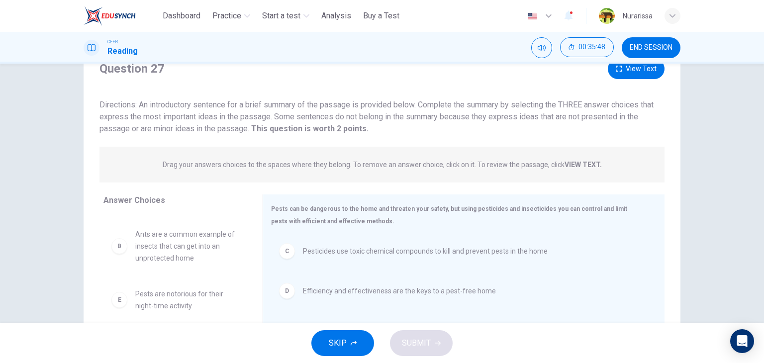
scroll to position [40, 0]
click at [635, 75] on button "View Text" at bounding box center [636, 69] width 57 height 20
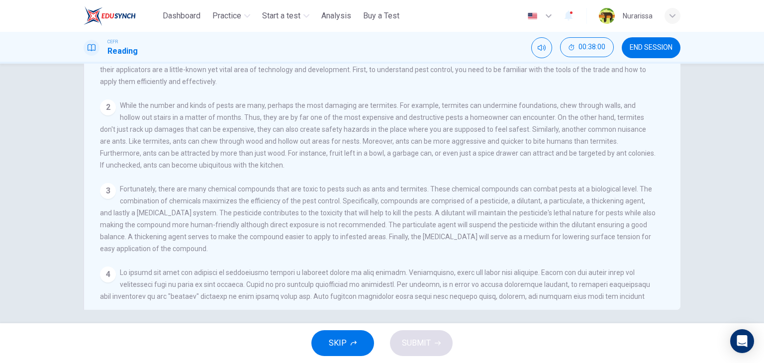
scroll to position [0, 0]
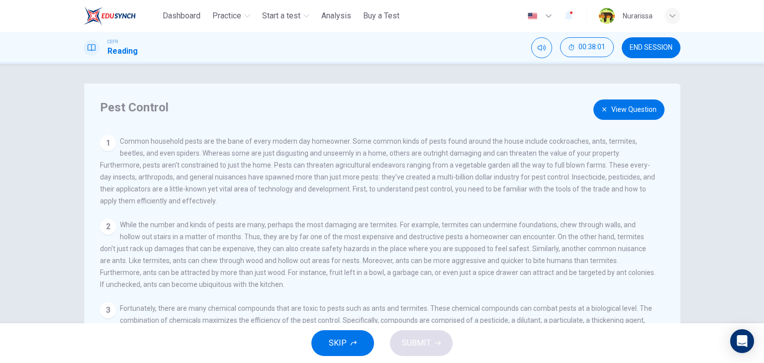
click at [609, 126] on div "Pest Control View Question 1 Common household pests are the bane of every moder…" at bounding box center [382, 257] width 597 height 346
click at [610, 121] on div "Pest Control View Question 1 Common household pests are the bane of every moder…" at bounding box center [382, 257] width 597 height 346
click at [611, 113] on button "View Question" at bounding box center [628, 109] width 71 height 20
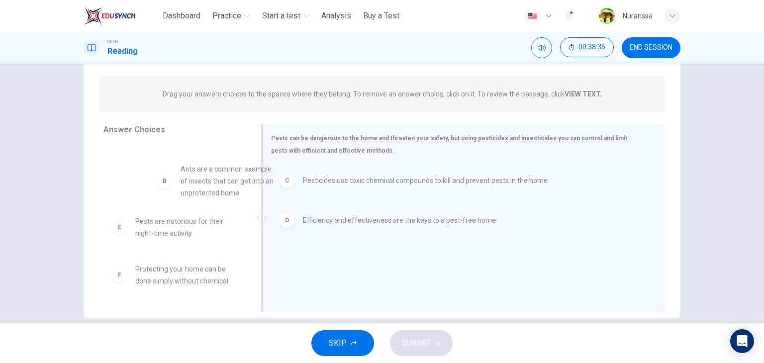
scroll to position [43, 0]
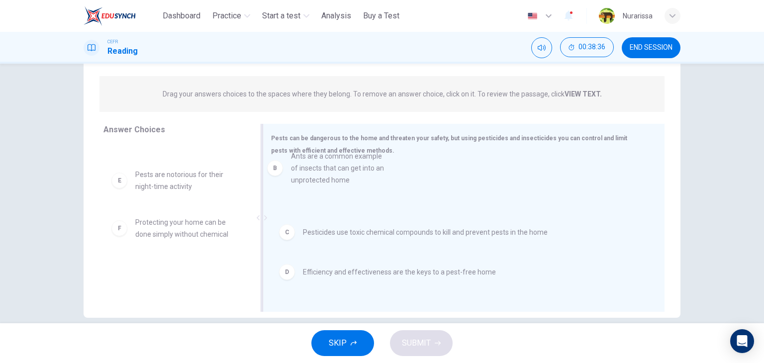
drag, startPoint x: 201, startPoint y: 189, endPoint x: 379, endPoint y: 183, distance: 178.6
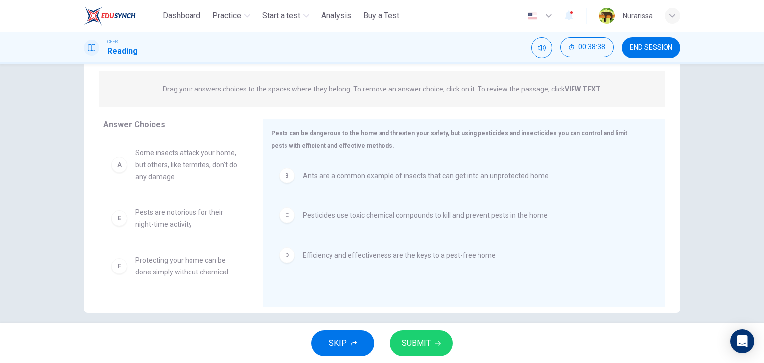
scroll to position [126, 0]
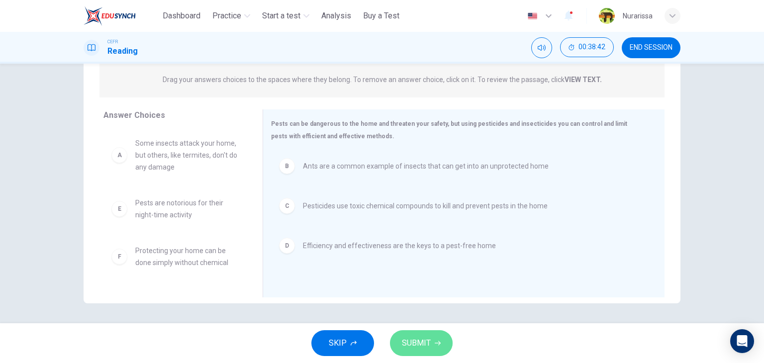
click at [408, 336] on span "SUBMIT" at bounding box center [416, 343] width 29 height 14
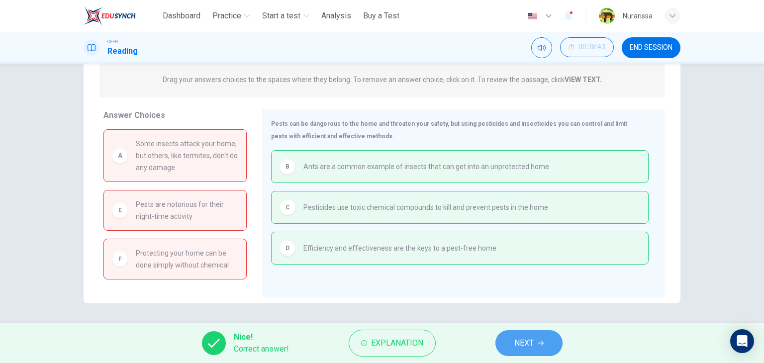
click at [531, 341] on span "NEXT" at bounding box center [523, 343] width 19 height 14
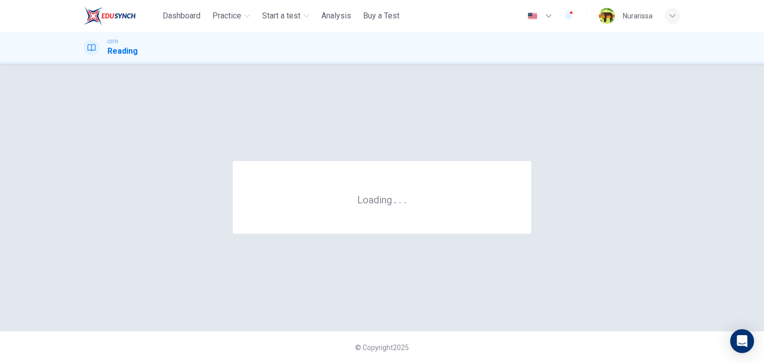
scroll to position [0, 0]
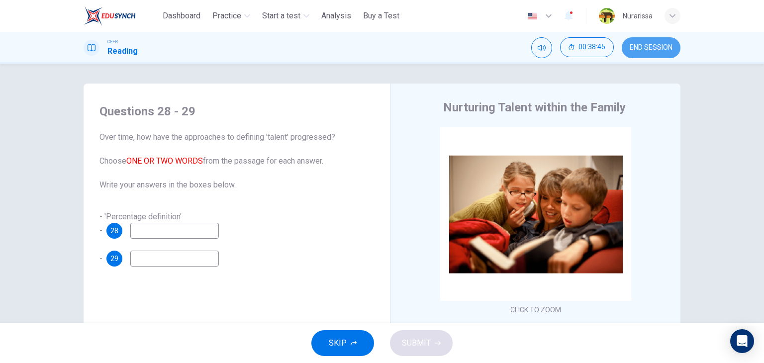
click at [649, 51] on span "END SESSION" at bounding box center [651, 48] width 43 height 8
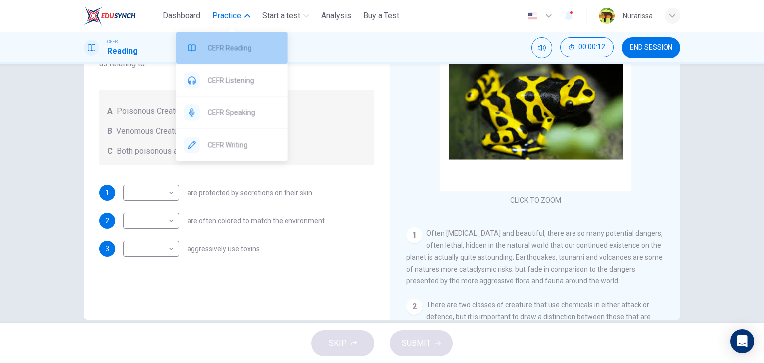
click at [216, 56] on div "CEFR Reading" at bounding box center [232, 48] width 112 height 32
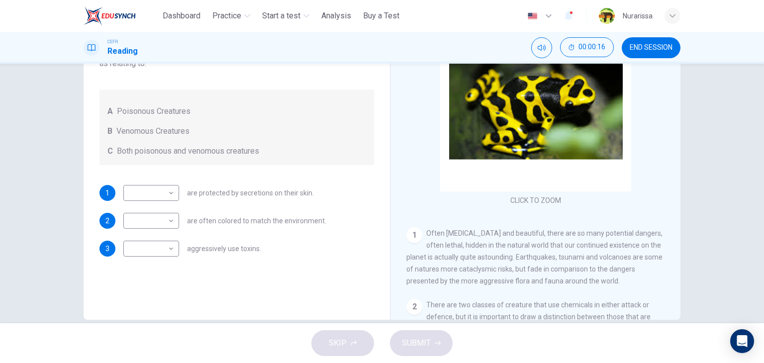
click at [185, 25] on div "Dashboard Practice Start a test Analysis Buy a Test" at bounding box center [244, 16] width 320 height 20
click at [187, 22] on button "Dashboard" at bounding box center [182, 16] width 46 height 18
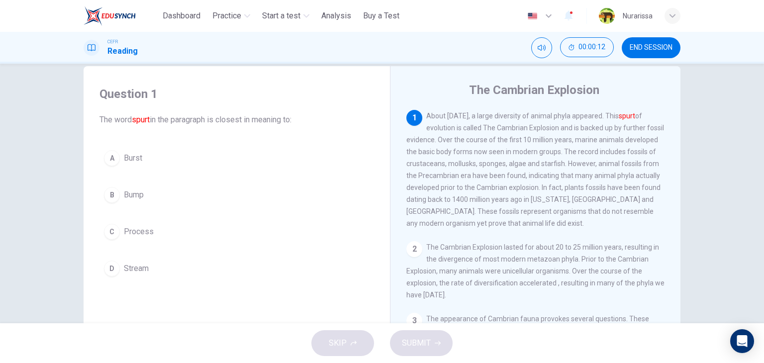
scroll to position [39, 0]
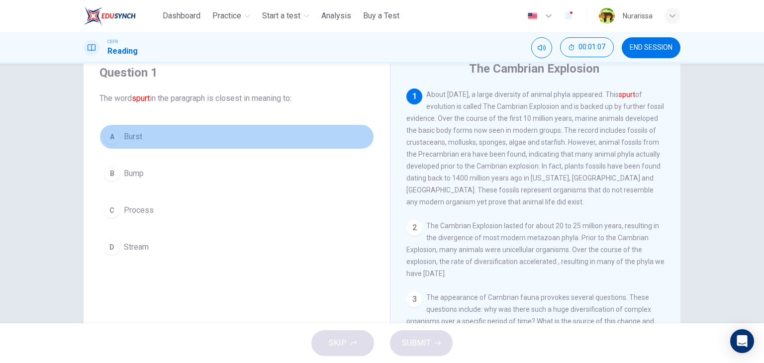
click at [167, 129] on button "A Burst" at bounding box center [236, 136] width 274 height 25
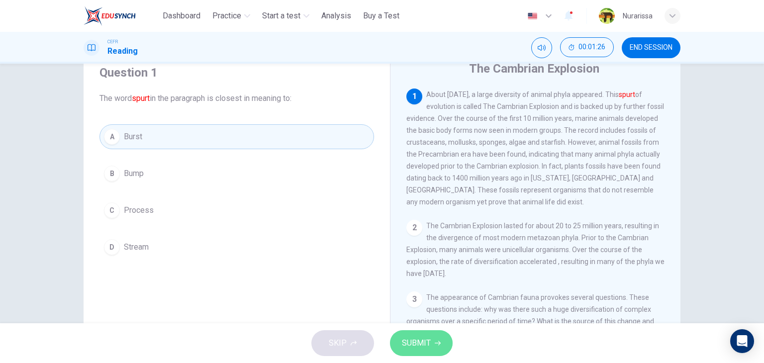
click at [424, 343] on span "SUBMIT" at bounding box center [416, 343] width 29 height 14
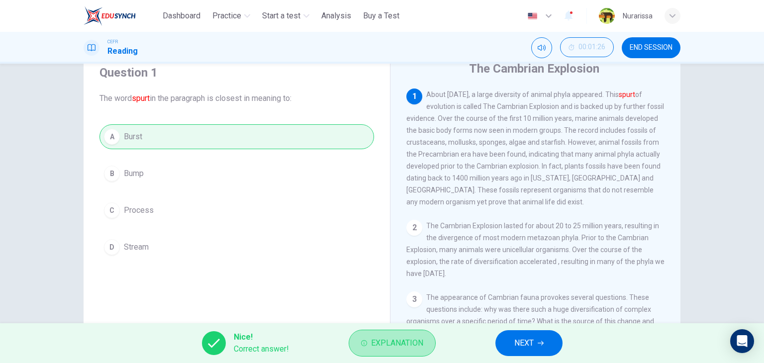
click at [424, 343] on button "Explanation" at bounding box center [392, 343] width 87 height 27
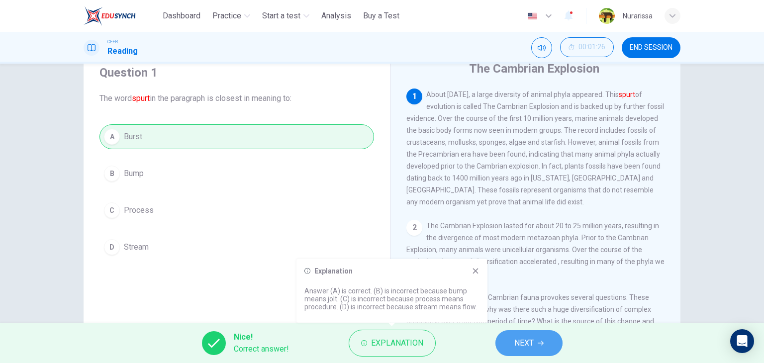
click at [519, 333] on button "NEXT" at bounding box center [528, 343] width 67 height 26
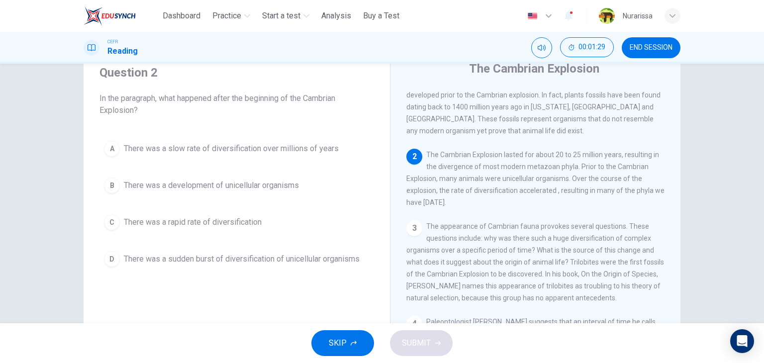
scroll to position [80, 0]
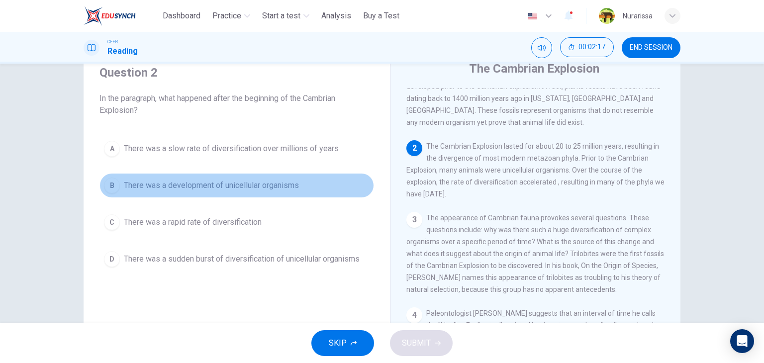
click at [291, 185] on span "There was a development of unicellular organisms" at bounding box center [211, 186] width 175 height 12
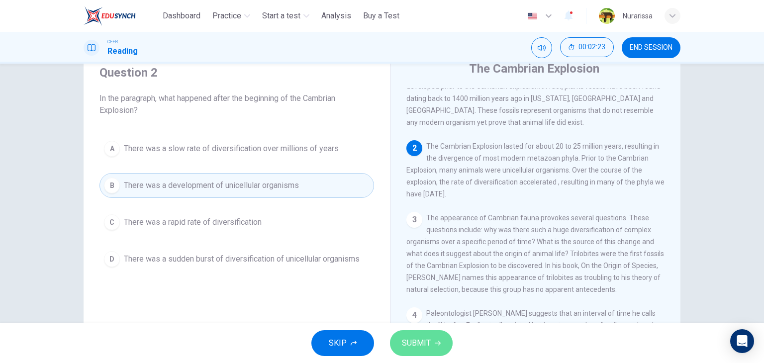
click at [434, 339] on button "SUBMIT" at bounding box center [421, 343] width 63 height 26
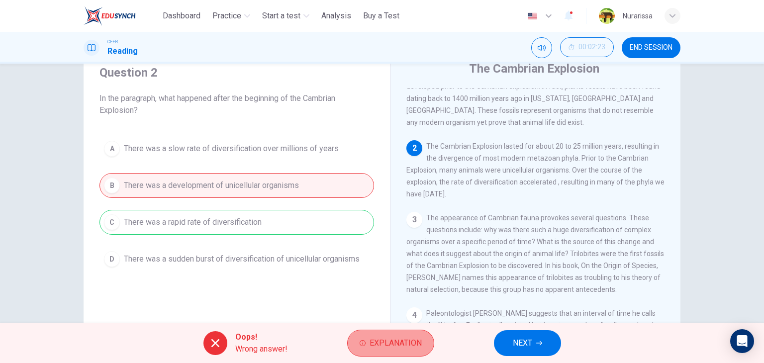
click at [401, 335] on button "Explanation" at bounding box center [390, 343] width 87 height 27
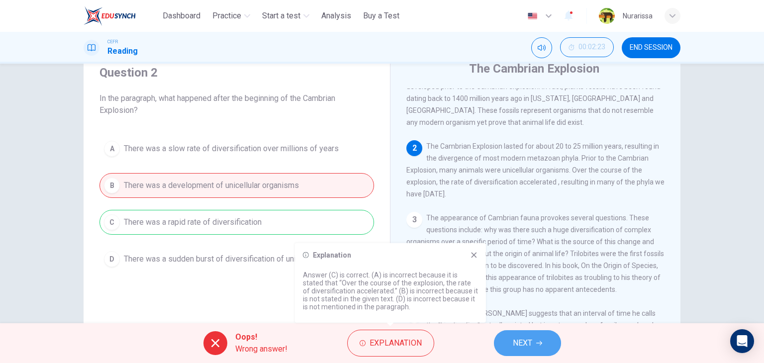
click at [538, 355] on button "NEXT" at bounding box center [527, 343] width 67 height 26
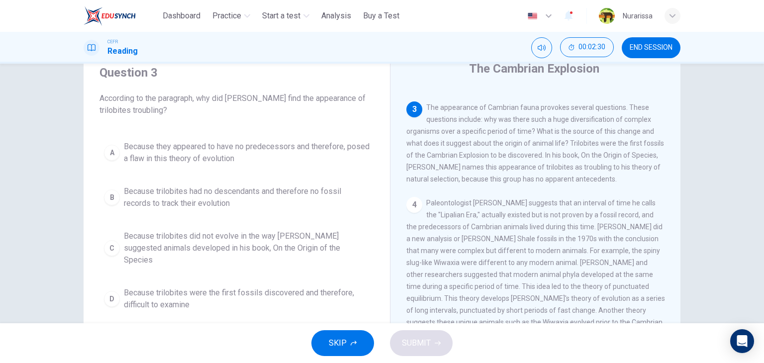
scroll to position [190, 0]
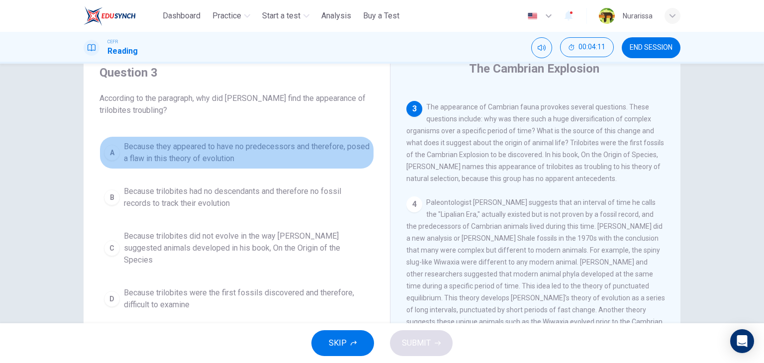
click at [344, 155] on span "Because they appeared to have no predecessors and therefore, posed a flaw in th…" at bounding box center [247, 153] width 246 height 24
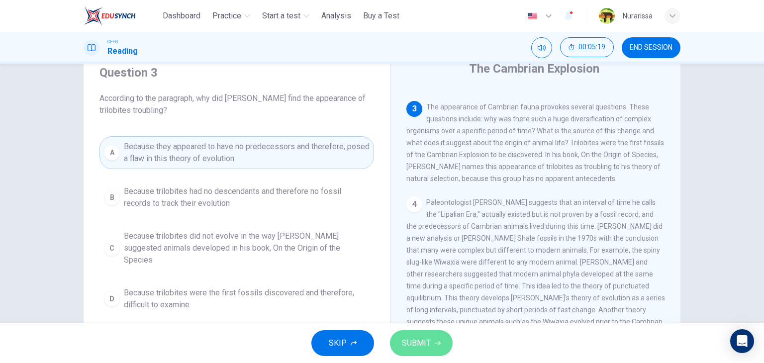
click at [421, 337] on span "SUBMIT" at bounding box center [416, 343] width 29 height 14
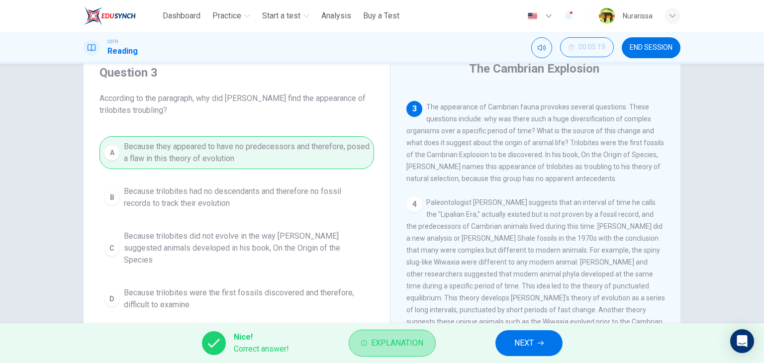
click at [421, 337] on span "Explanation" at bounding box center [397, 343] width 52 height 14
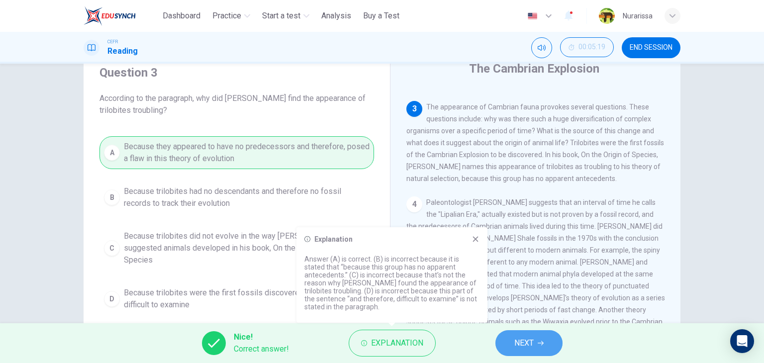
click at [496, 342] on button "NEXT" at bounding box center [528, 343] width 67 height 26
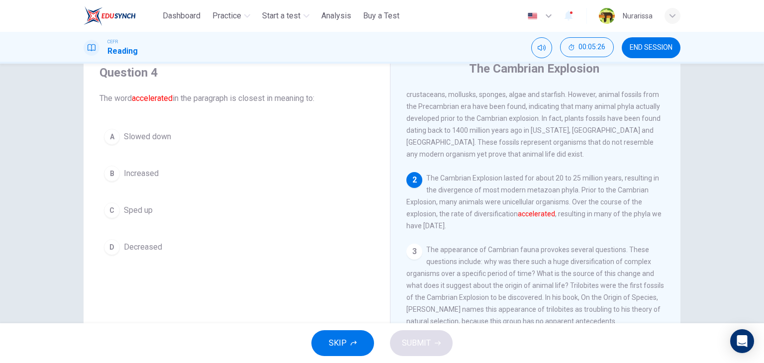
scroll to position [48, 0]
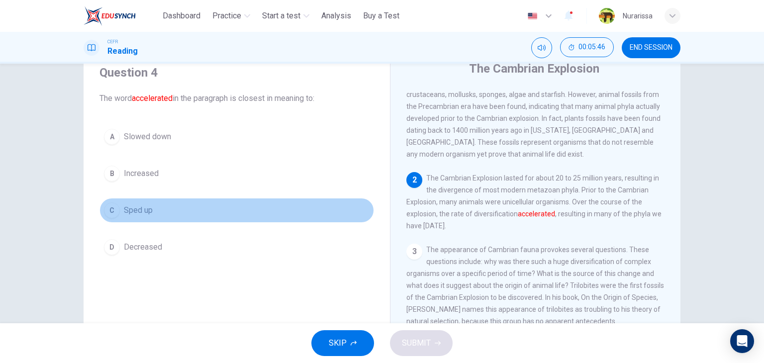
click at [151, 202] on button "C Sped up" at bounding box center [236, 210] width 274 height 25
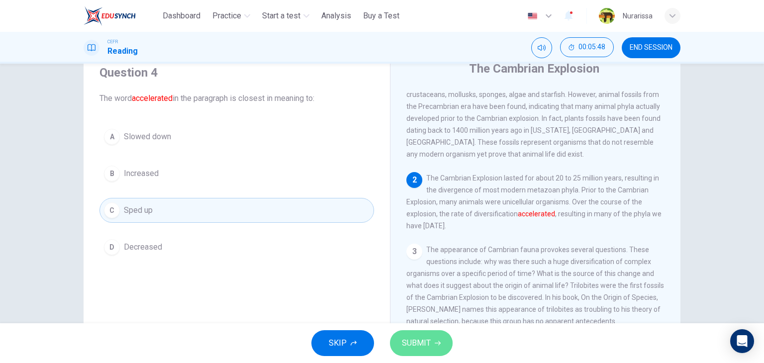
click at [414, 340] on span "SUBMIT" at bounding box center [416, 343] width 29 height 14
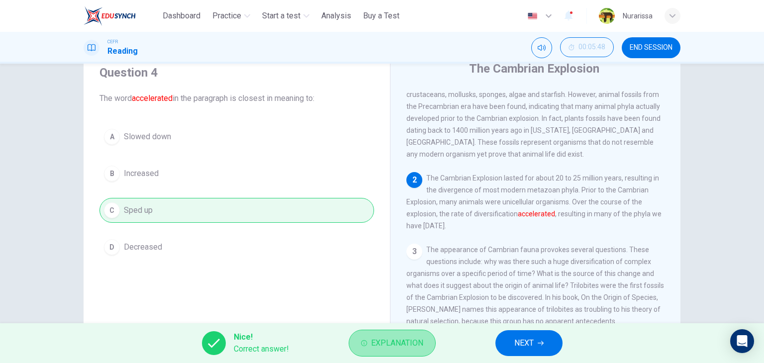
click at [380, 353] on button "Explanation" at bounding box center [392, 343] width 87 height 27
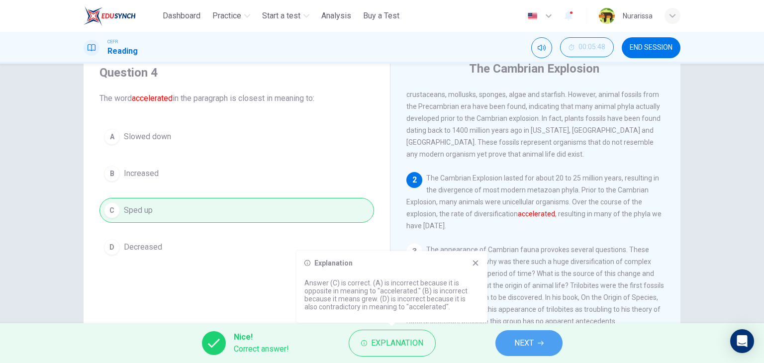
click at [514, 339] on span "NEXT" at bounding box center [523, 343] width 19 height 14
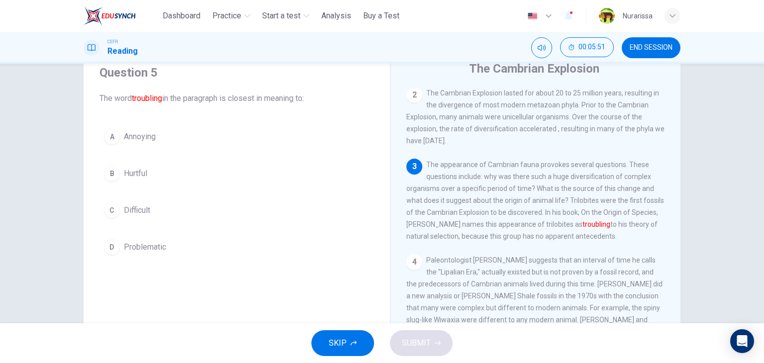
scroll to position [134, 0]
click at [171, 152] on div "A Annoying B Hurtful C Difficult D Problematic" at bounding box center [236, 191] width 274 height 135
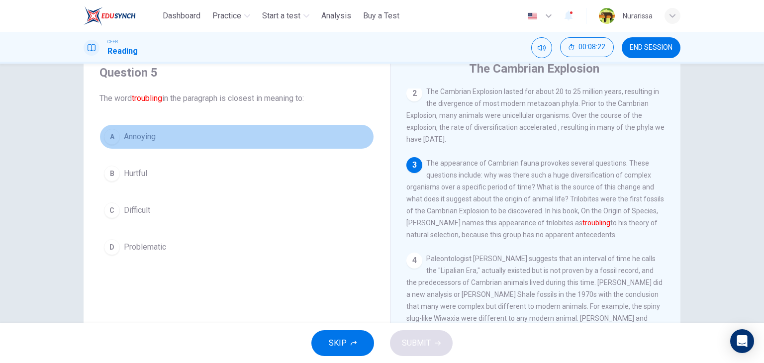
click at [174, 144] on button "A Annoying" at bounding box center [236, 136] width 274 height 25
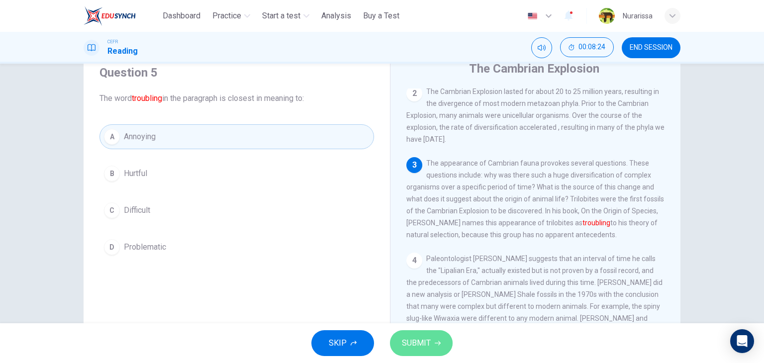
click at [400, 341] on button "SUBMIT" at bounding box center [421, 343] width 63 height 26
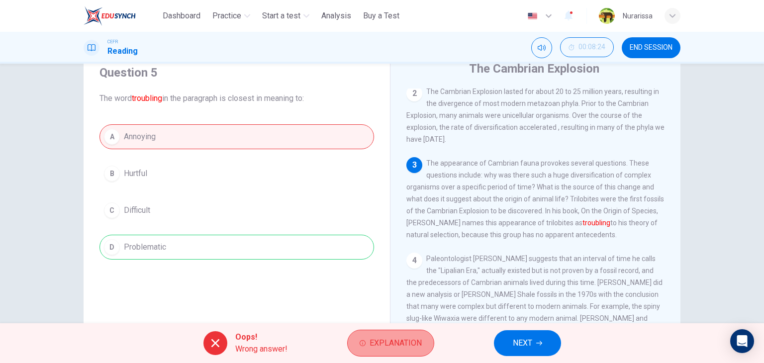
click at [421, 351] on button "Explanation" at bounding box center [390, 343] width 87 height 27
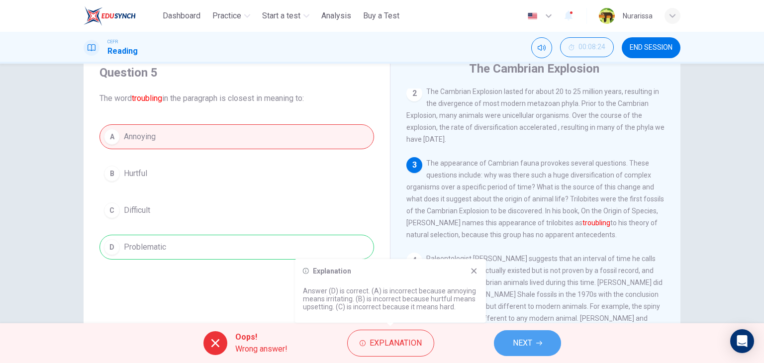
click at [508, 346] on button "NEXT" at bounding box center [527, 343] width 67 height 26
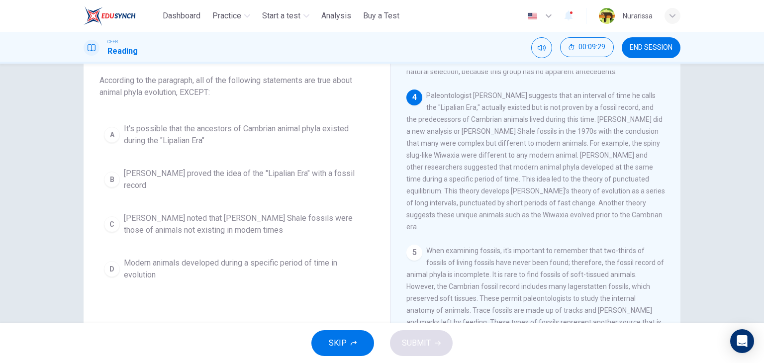
scroll to position [56, 0]
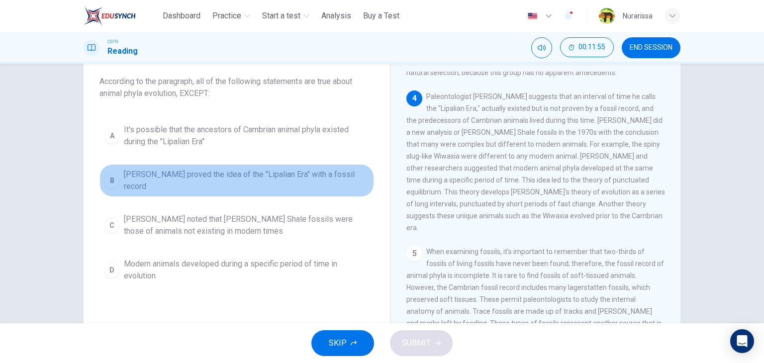
click at [233, 180] on span "Charles Walcott proved the idea of the "Lipalian Era" with a fossil record" at bounding box center [247, 181] width 246 height 24
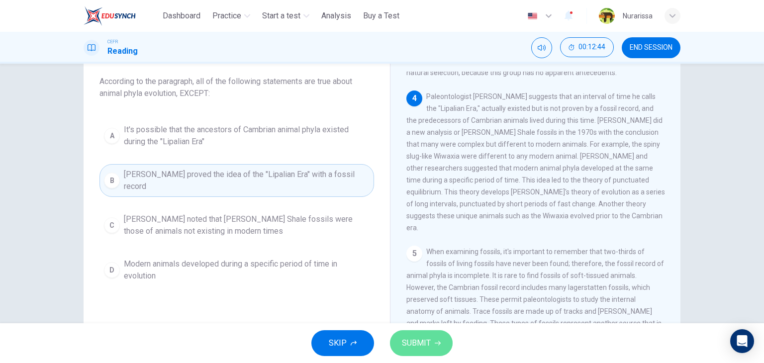
click at [414, 349] on span "SUBMIT" at bounding box center [416, 343] width 29 height 14
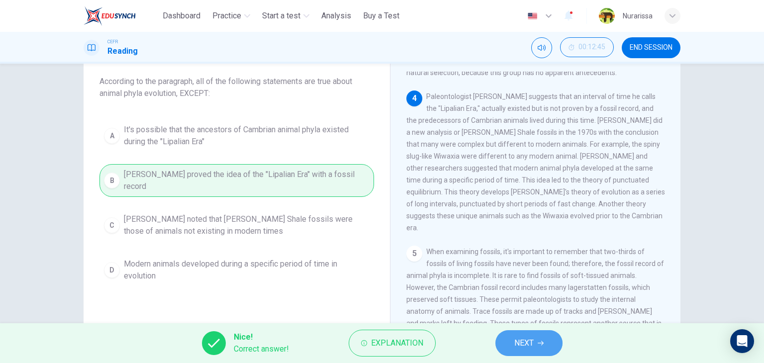
click at [527, 331] on button "NEXT" at bounding box center [528, 343] width 67 height 26
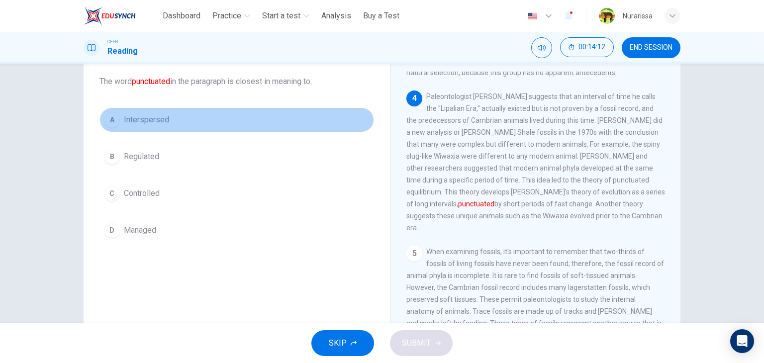
click at [180, 130] on button "A Interspersed" at bounding box center [236, 119] width 274 height 25
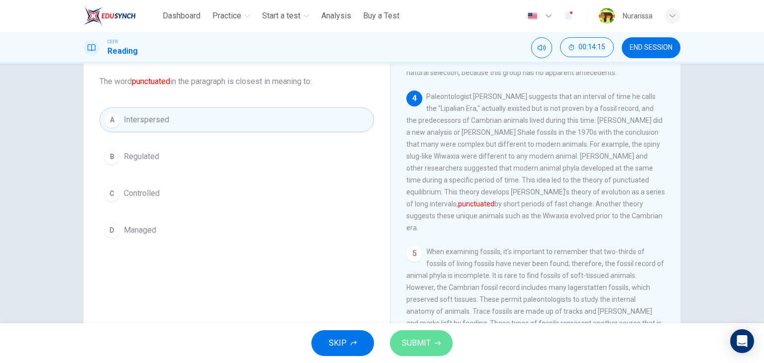
click at [413, 330] on button "SUBMIT" at bounding box center [421, 343] width 63 height 26
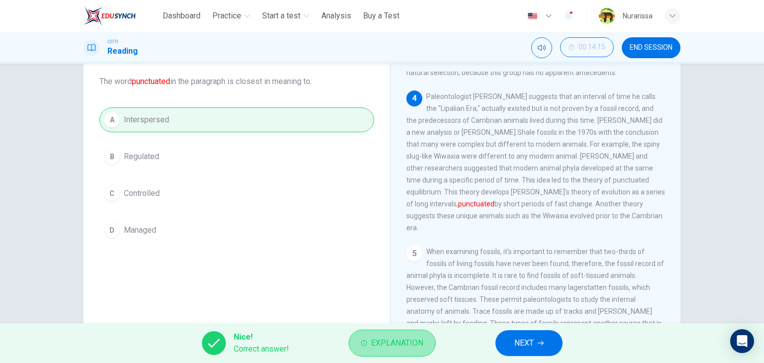
click at [391, 332] on button "Explanation" at bounding box center [392, 343] width 87 height 27
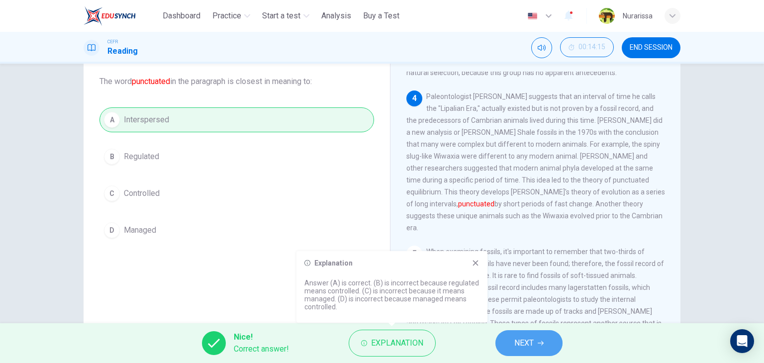
click at [511, 331] on button "NEXT" at bounding box center [528, 343] width 67 height 26
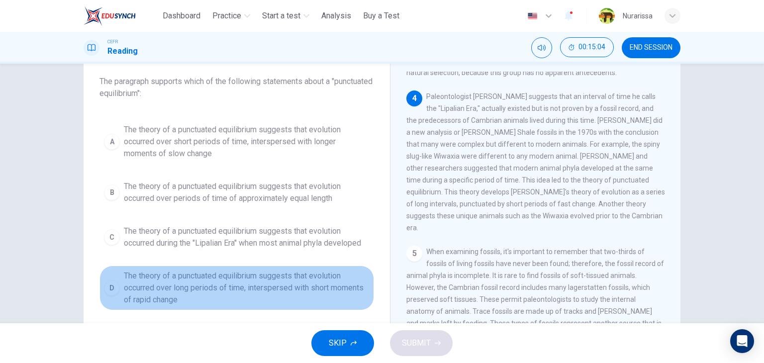
click at [286, 277] on span "The theory of a punctuated equilibrium suggests that evolution occurred over lo…" at bounding box center [247, 288] width 246 height 36
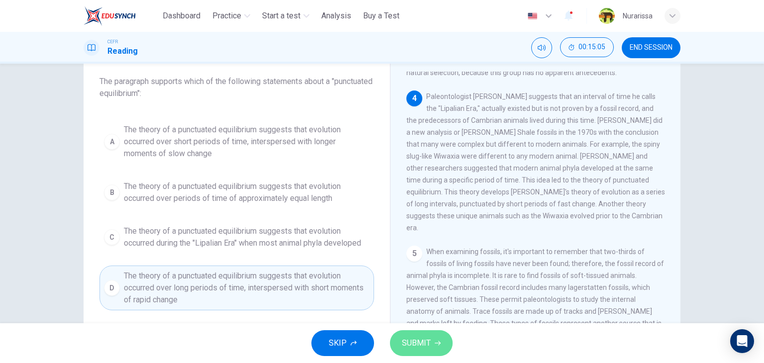
click at [416, 342] on span "SUBMIT" at bounding box center [416, 343] width 29 height 14
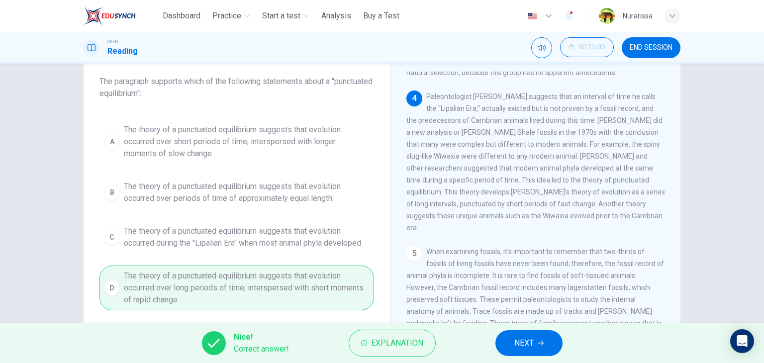
click at [509, 347] on button "NEXT" at bounding box center [528, 343] width 67 height 26
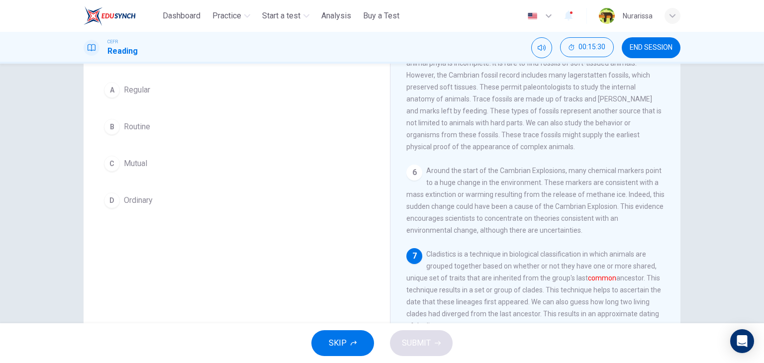
scroll to position [87, 0]
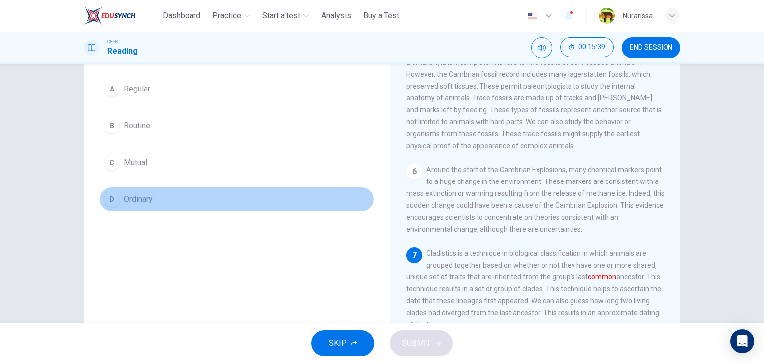
click at [165, 192] on button "D Ordinary" at bounding box center [236, 199] width 274 height 25
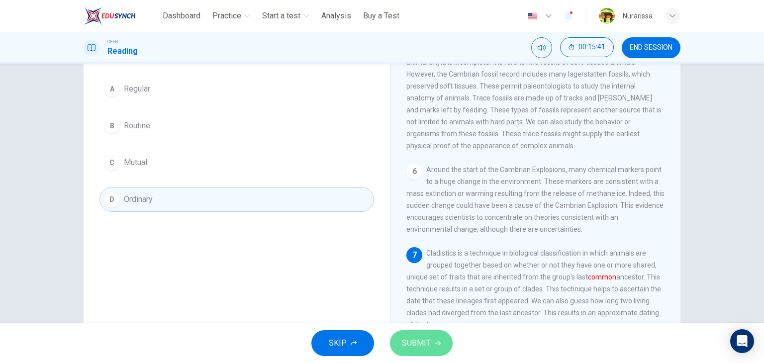
click at [428, 341] on span "SUBMIT" at bounding box center [416, 343] width 29 height 14
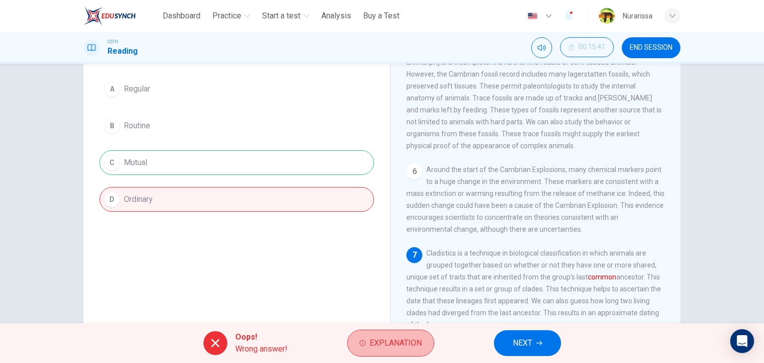
click at [391, 334] on button "Explanation" at bounding box center [390, 343] width 87 height 27
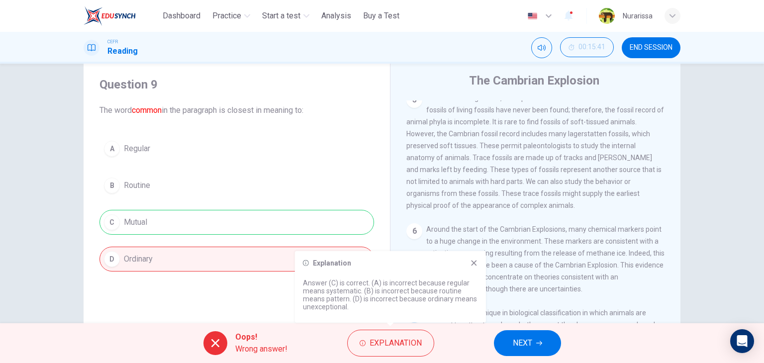
scroll to position [26, 0]
click at [497, 344] on button "NEXT" at bounding box center [527, 343] width 67 height 26
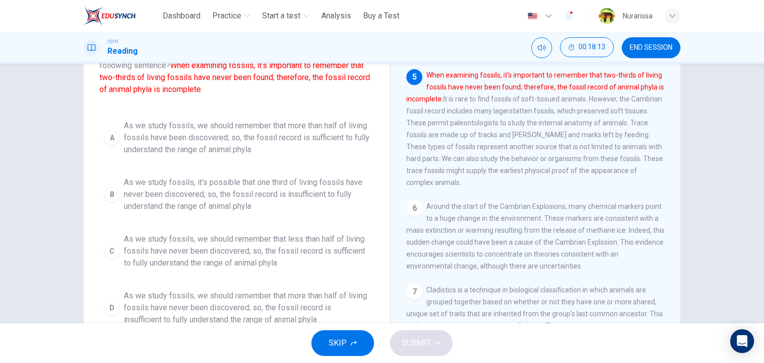
scroll to position [3, 0]
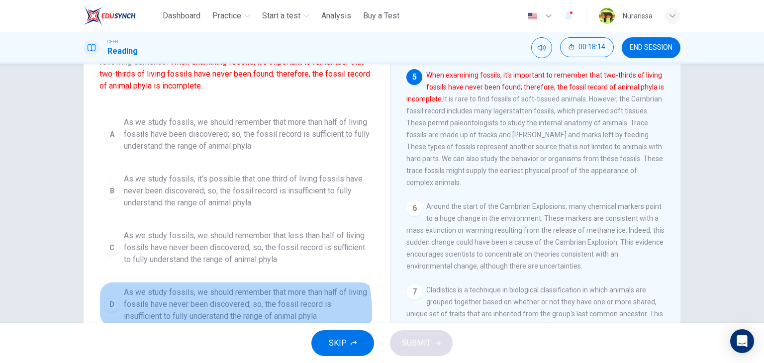
click at [198, 313] on span "As we study fossils, we should remember that more than half of living fossils h…" at bounding box center [247, 304] width 246 height 36
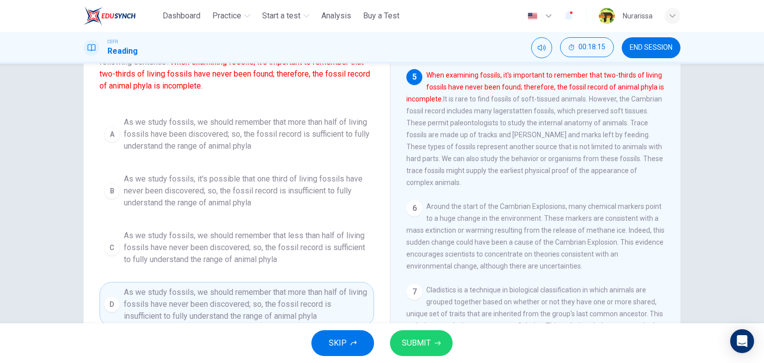
scroll to position [126, 0]
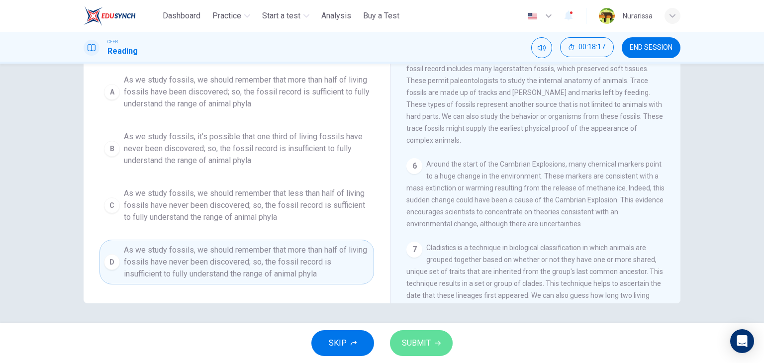
click at [398, 340] on button "SUBMIT" at bounding box center [421, 343] width 63 height 26
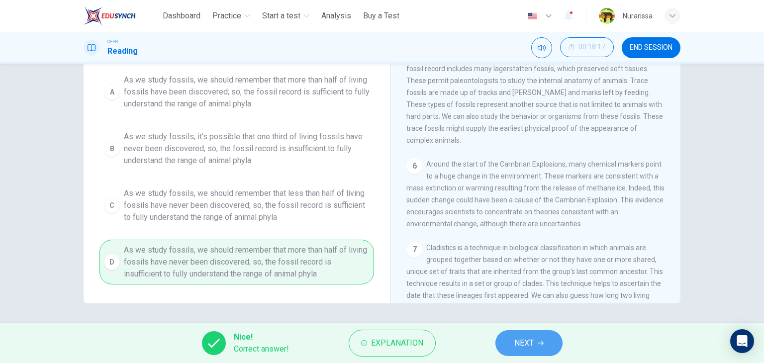
click at [507, 345] on button "NEXT" at bounding box center [528, 343] width 67 height 26
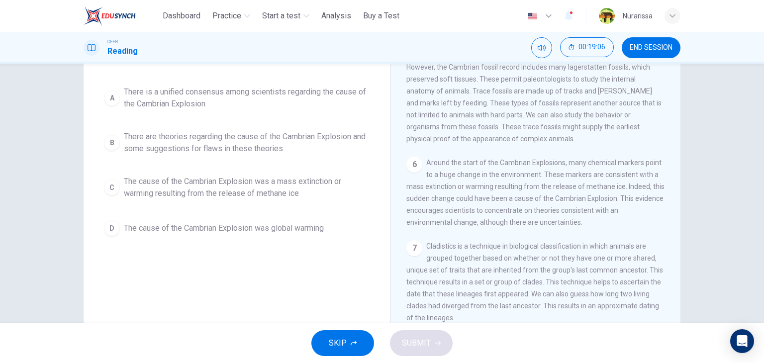
scroll to position [94, 0]
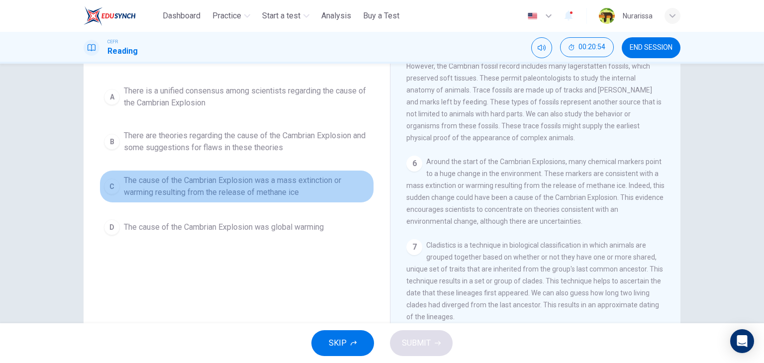
click at [353, 179] on span "The cause of the Cambrian Explosion was a mass extinction or warming resulting …" at bounding box center [247, 187] width 246 height 24
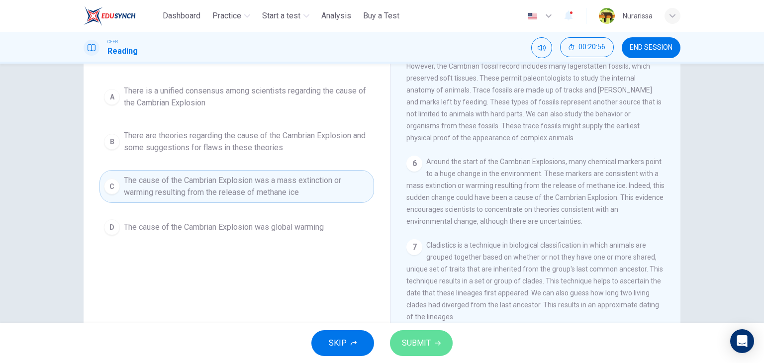
click at [422, 336] on span "SUBMIT" at bounding box center [416, 343] width 29 height 14
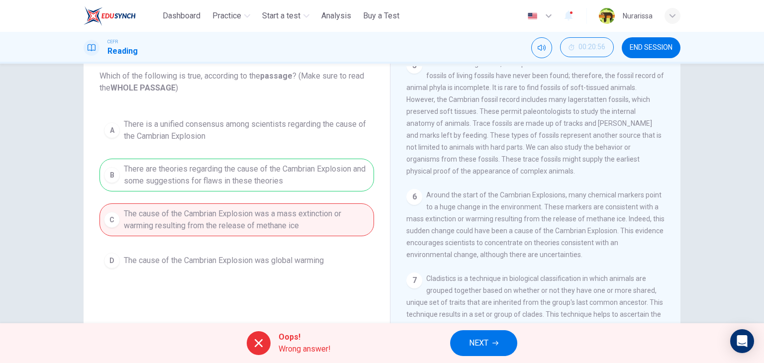
scroll to position [472, 0]
click at [495, 341] on icon "button" at bounding box center [495, 343] width 6 height 6
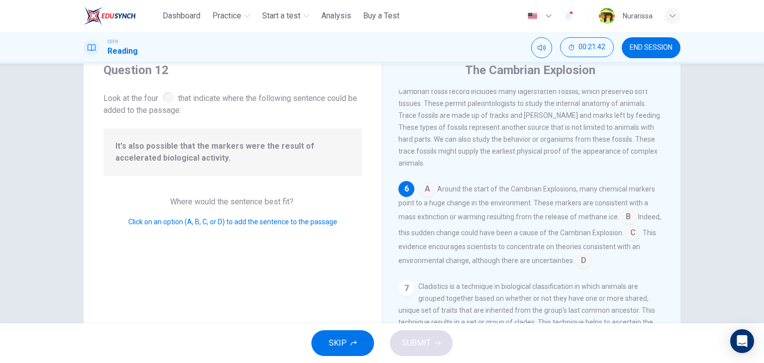
scroll to position [501, 0]
click at [631, 226] on input at bounding box center [633, 234] width 16 height 16
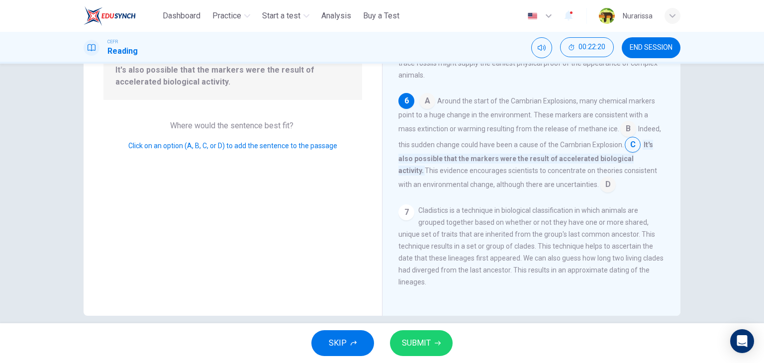
scroll to position [113, 0]
click at [621, 127] on input at bounding box center [628, 130] width 16 height 16
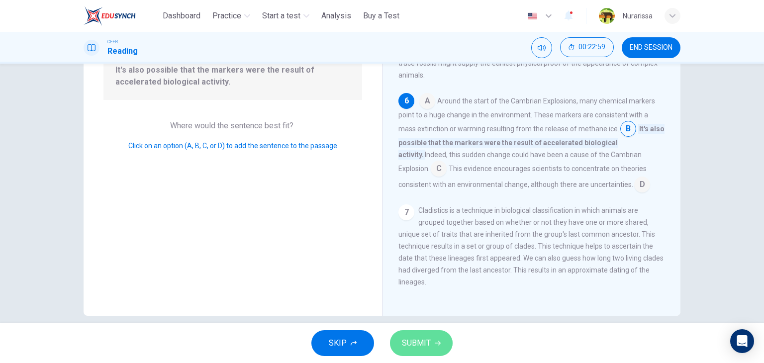
click at [420, 331] on button "SUBMIT" at bounding box center [421, 343] width 63 height 26
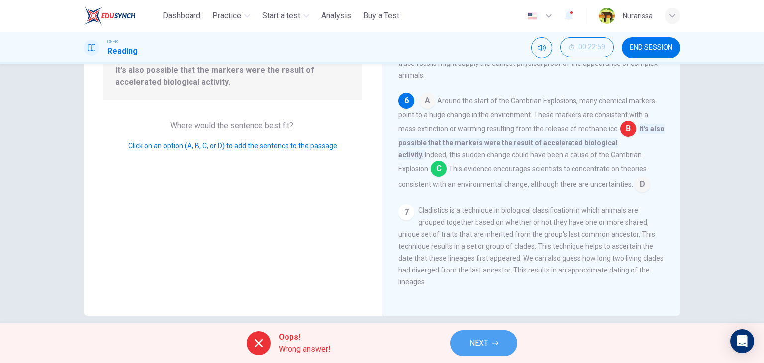
click at [468, 334] on button "NEXT" at bounding box center [483, 343] width 67 height 26
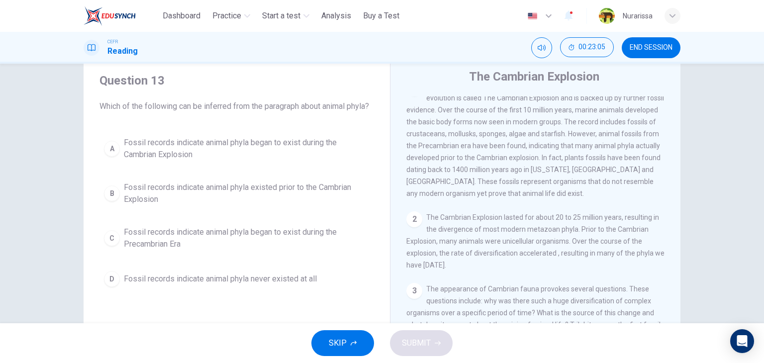
scroll to position [0, 0]
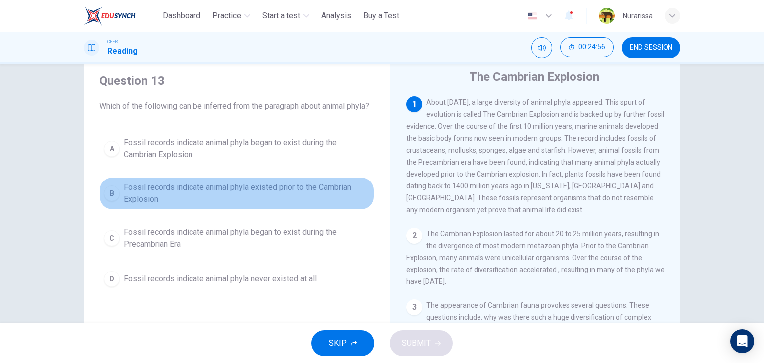
click at [237, 199] on span "Fossil records indicate animal phyla existed prior to the Cambrian Explosion" at bounding box center [247, 193] width 246 height 24
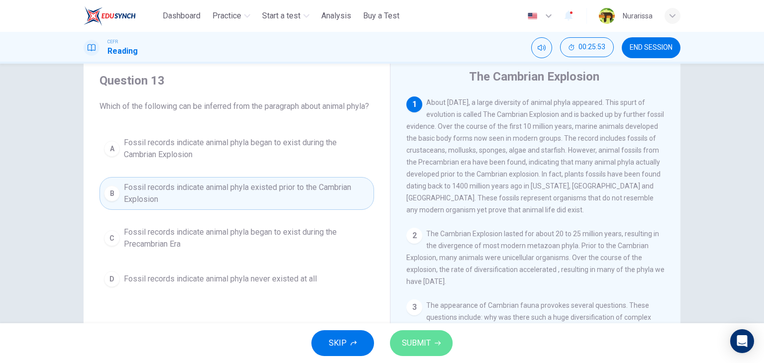
click at [418, 341] on span "SUBMIT" at bounding box center [416, 343] width 29 height 14
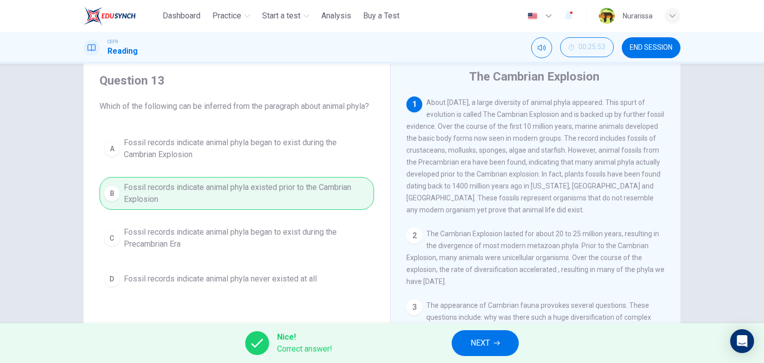
click at [462, 345] on button "NEXT" at bounding box center [485, 343] width 67 height 26
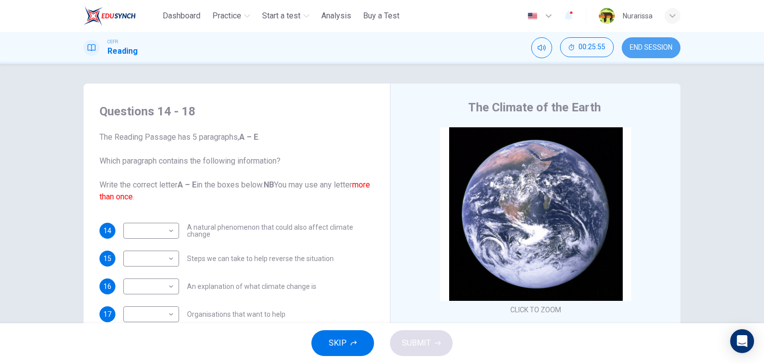
click at [642, 52] on button "END SESSION" at bounding box center [651, 47] width 59 height 21
